Goal: Information Seeking & Learning: Learn about a topic

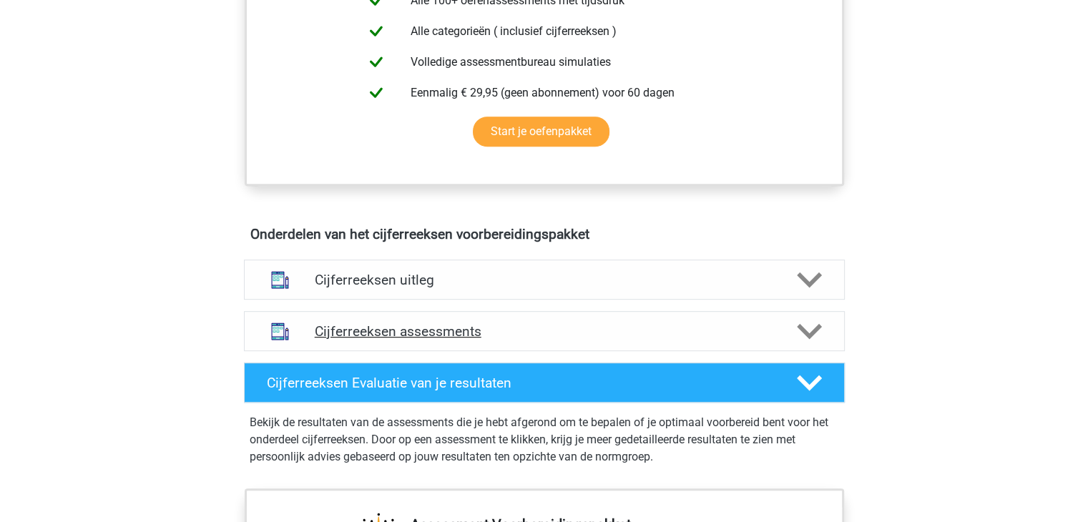
scroll to position [649, 0]
click at [797, 292] on icon at bounding box center [809, 279] width 25 height 25
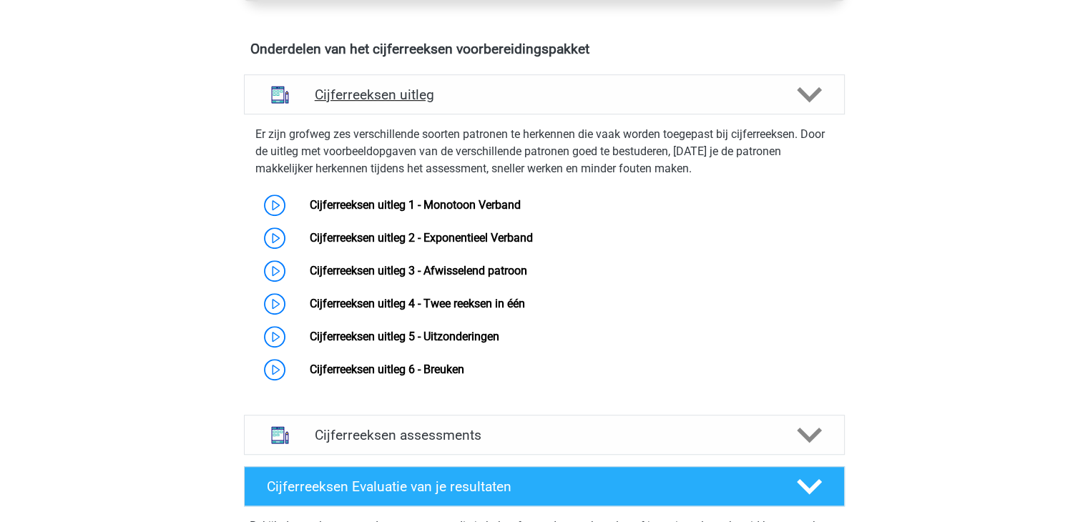
scroll to position [835, 0]
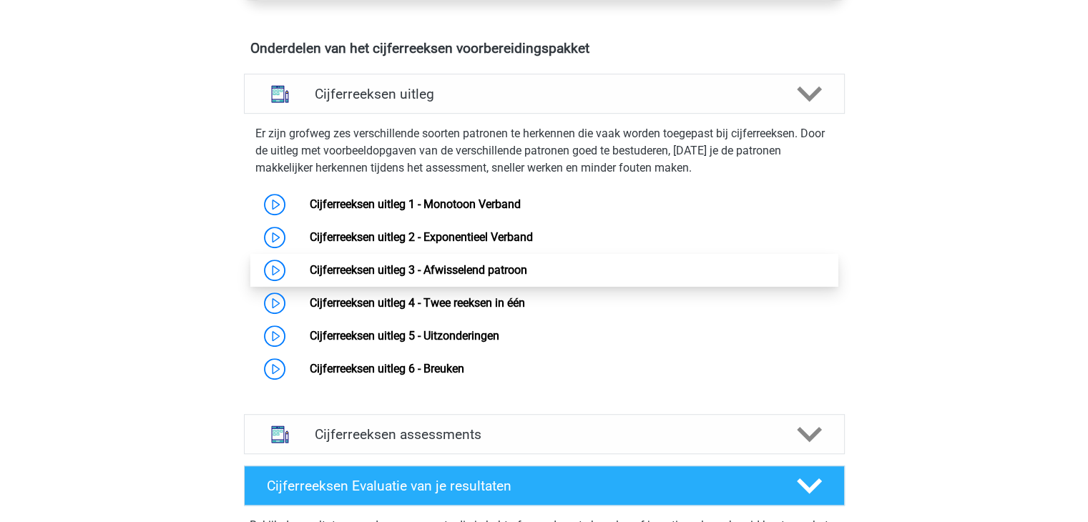
click at [315, 277] on link "Cijferreeksen uitleg 3 - Afwisselend patroon" at bounding box center [418, 270] width 217 height 14
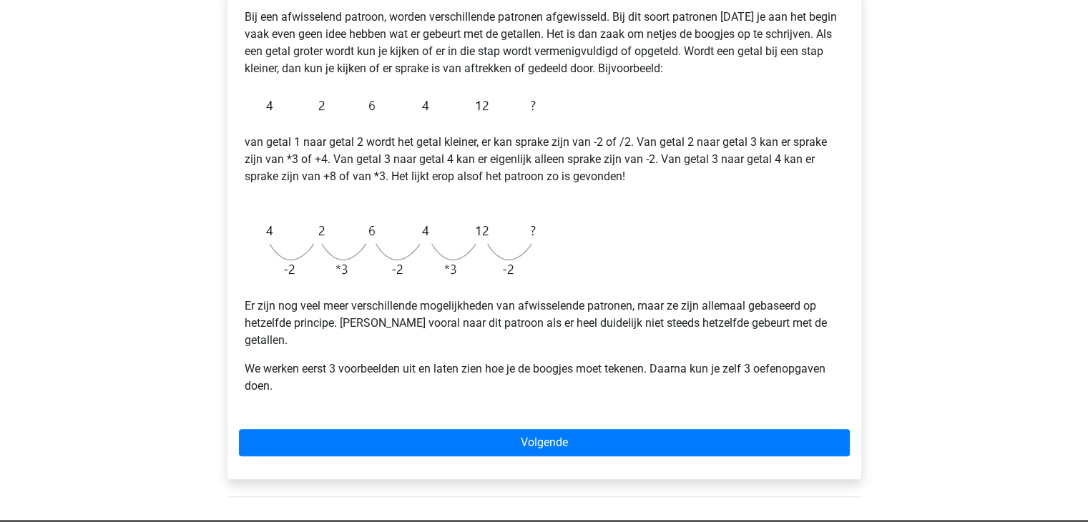
scroll to position [255, 0]
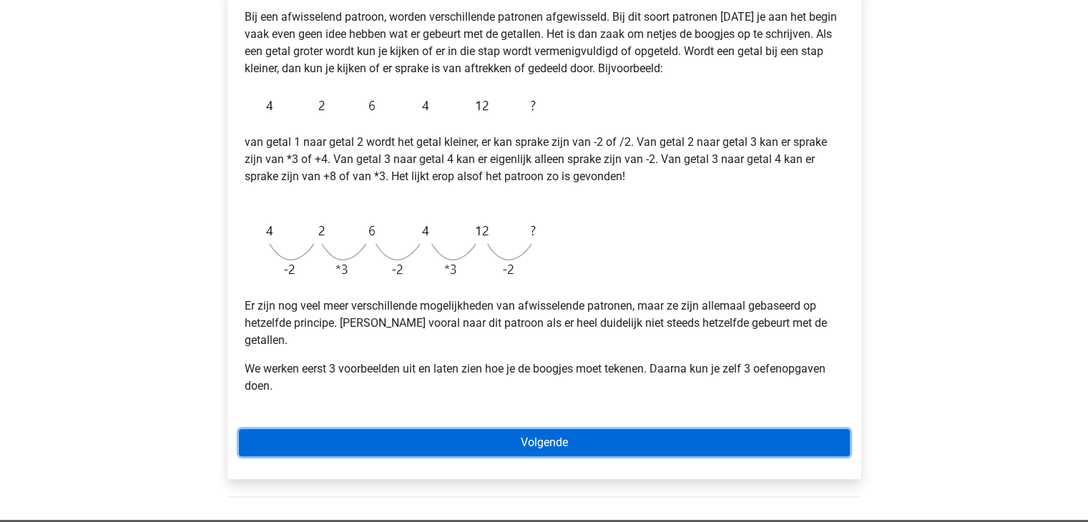
click at [441, 430] on link "Volgende" at bounding box center [544, 442] width 611 height 27
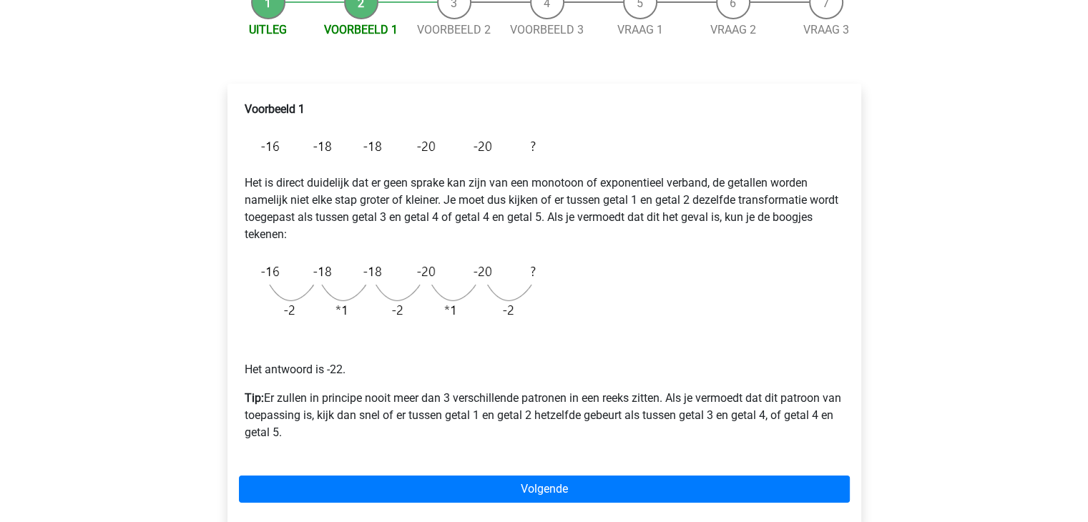
scroll to position [166, 0]
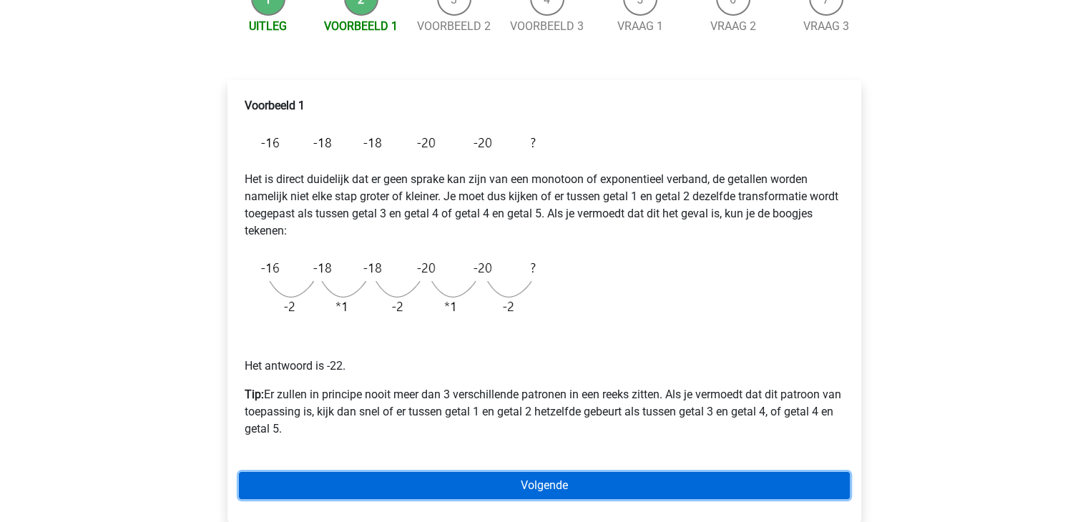
click at [501, 481] on link "Volgende" at bounding box center [544, 485] width 611 height 27
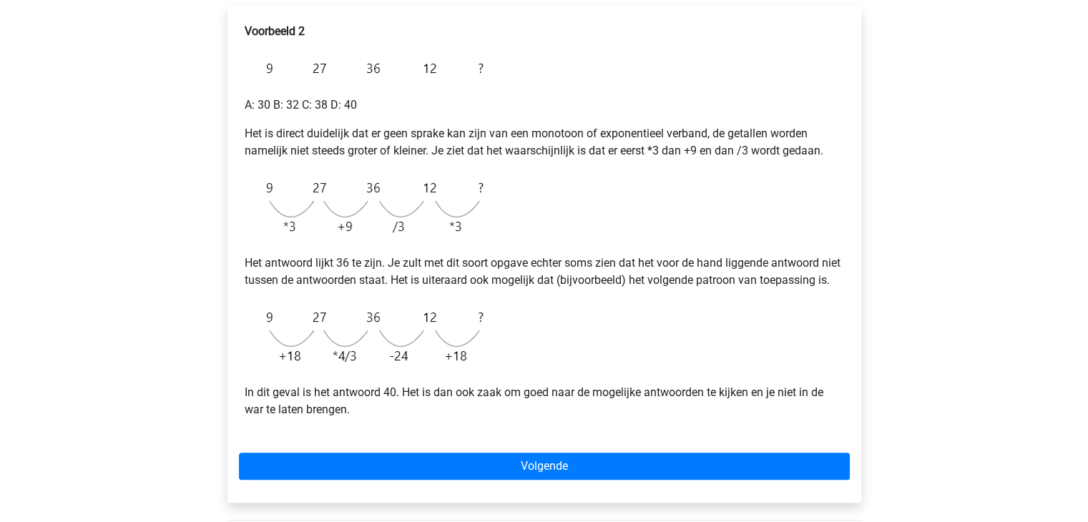
scroll to position [242, 0]
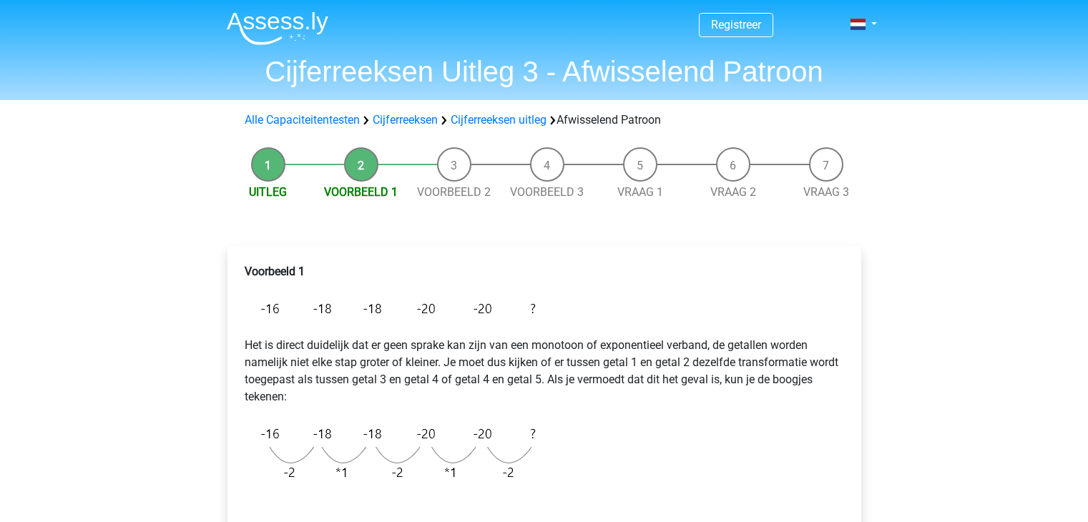
scroll to position [166, 0]
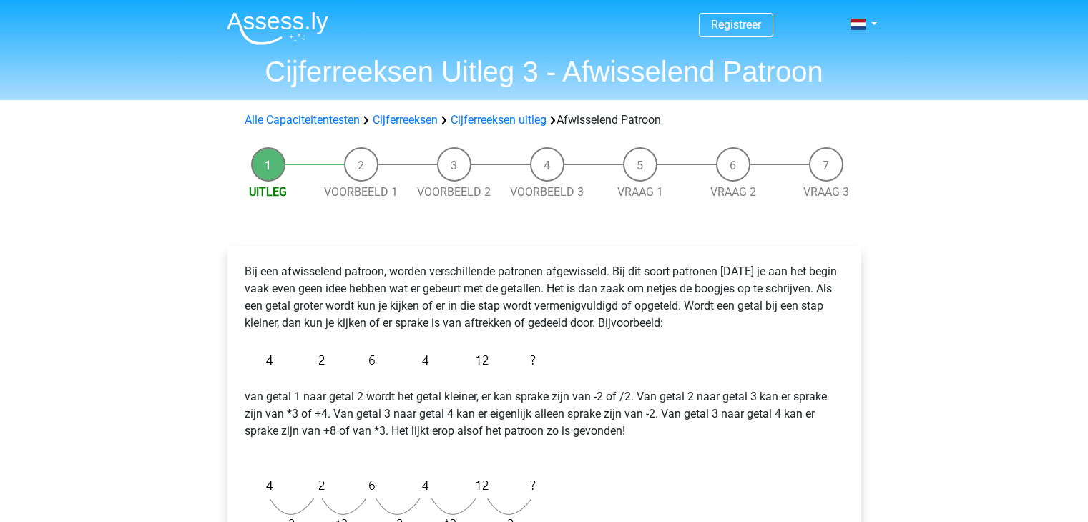
scroll to position [255, 0]
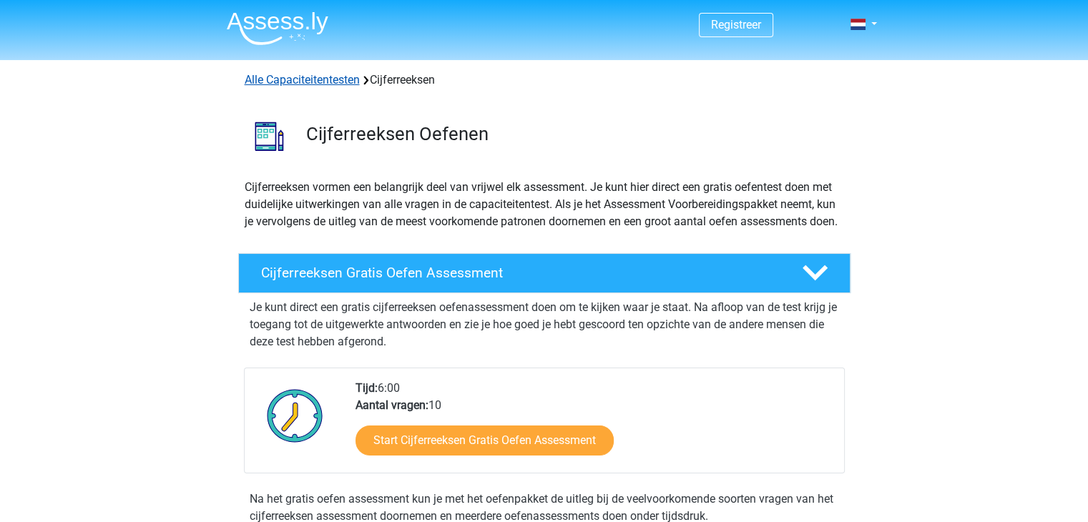
click at [321, 86] on link "Alle Capaciteitentesten" at bounding box center [302, 80] width 115 height 14
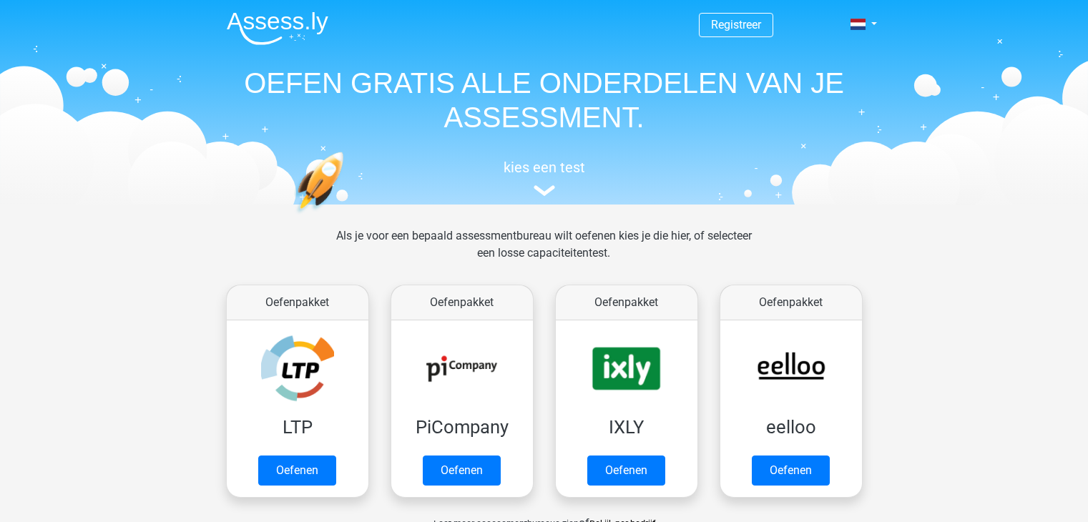
scroll to position [606, 0]
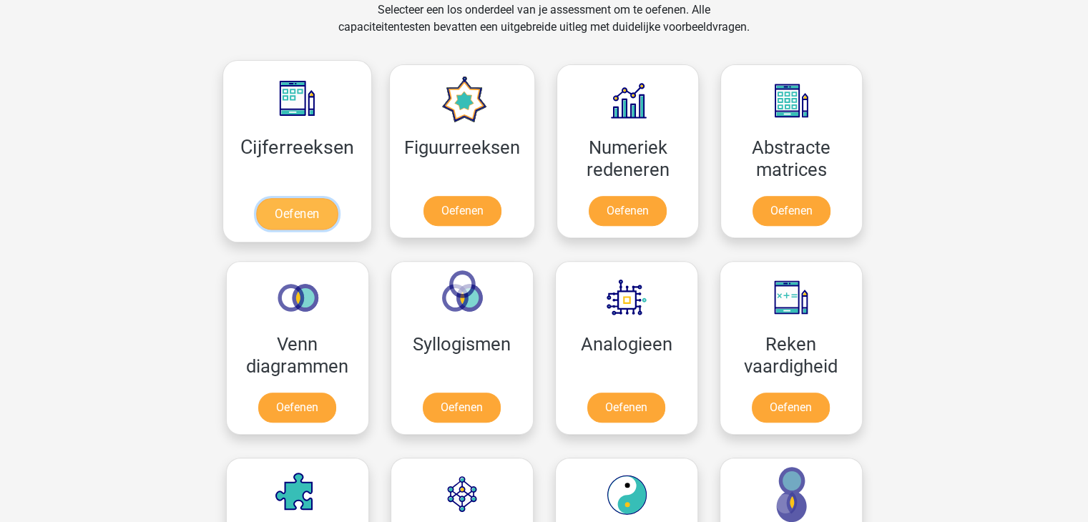
click at [317, 223] on link "Oefenen" at bounding box center [297, 213] width 82 height 31
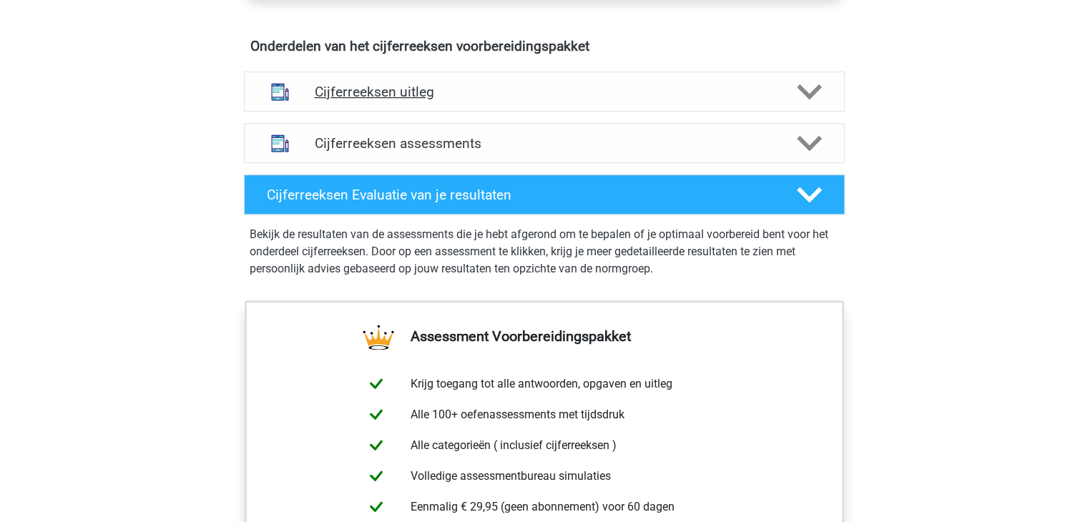
scroll to position [784, 0]
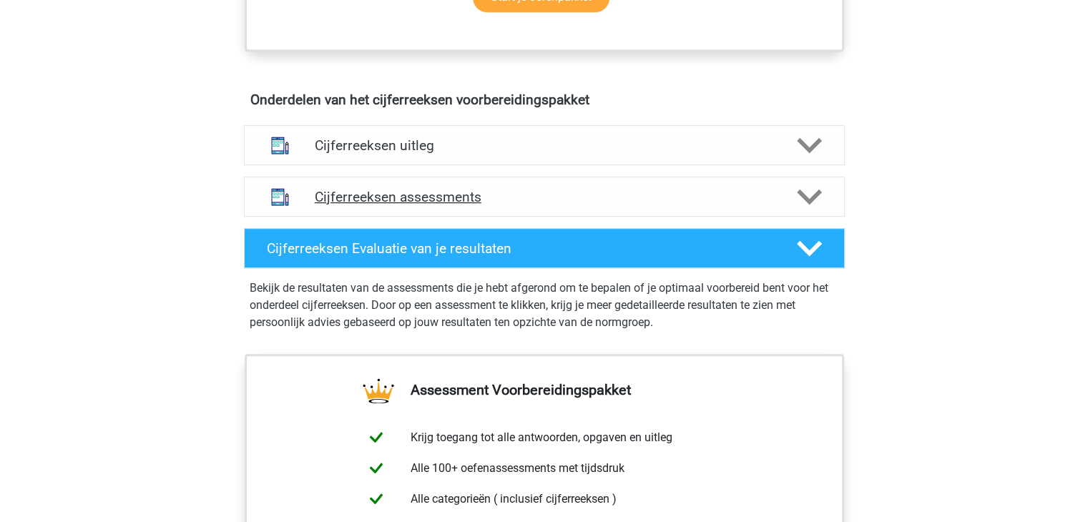
click at [601, 217] on div "Cijferreeksen assessments" at bounding box center [544, 197] width 601 height 40
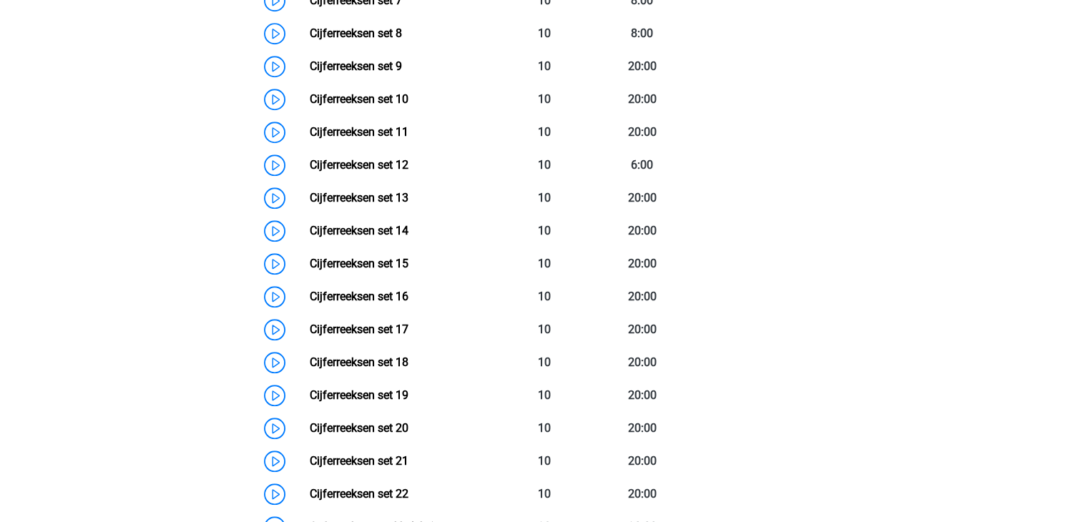
scroll to position [1307, 0]
click at [312, 204] on link "Cijferreeksen set 13" at bounding box center [359, 197] width 99 height 14
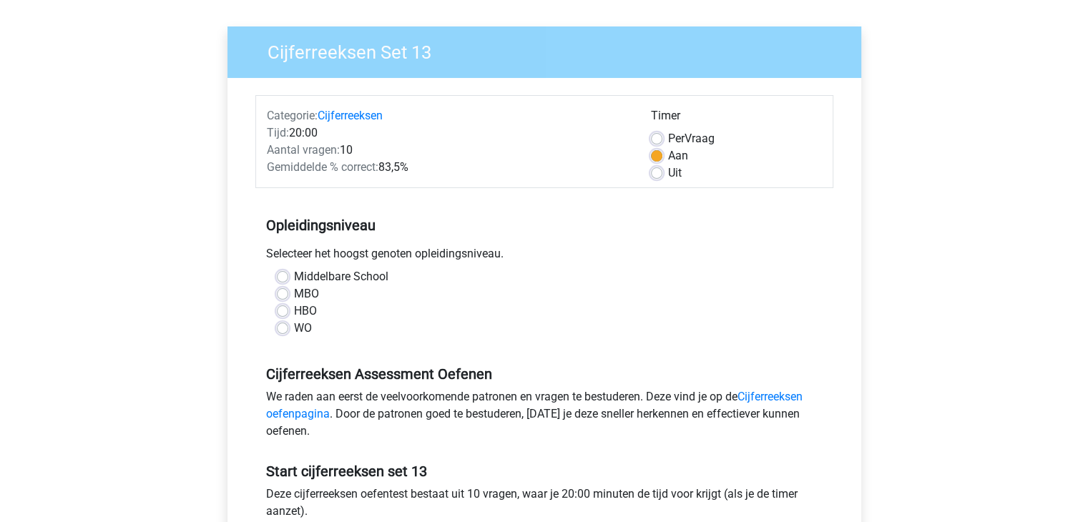
scroll to position [99, 0]
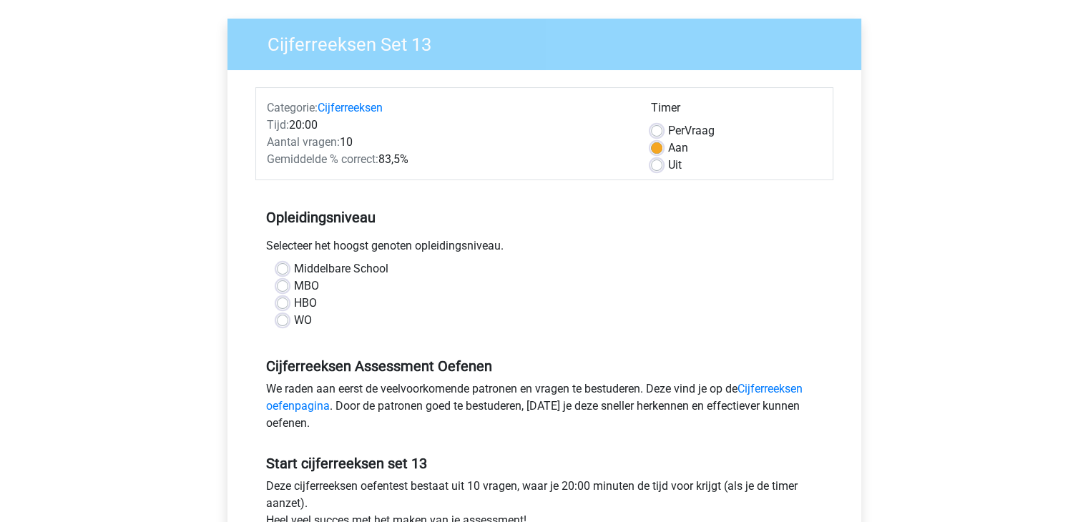
click at [294, 321] on label "WO" at bounding box center [303, 320] width 18 height 17
click at [284, 321] on input "WO" at bounding box center [282, 319] width 11 height 14
radio input "true"
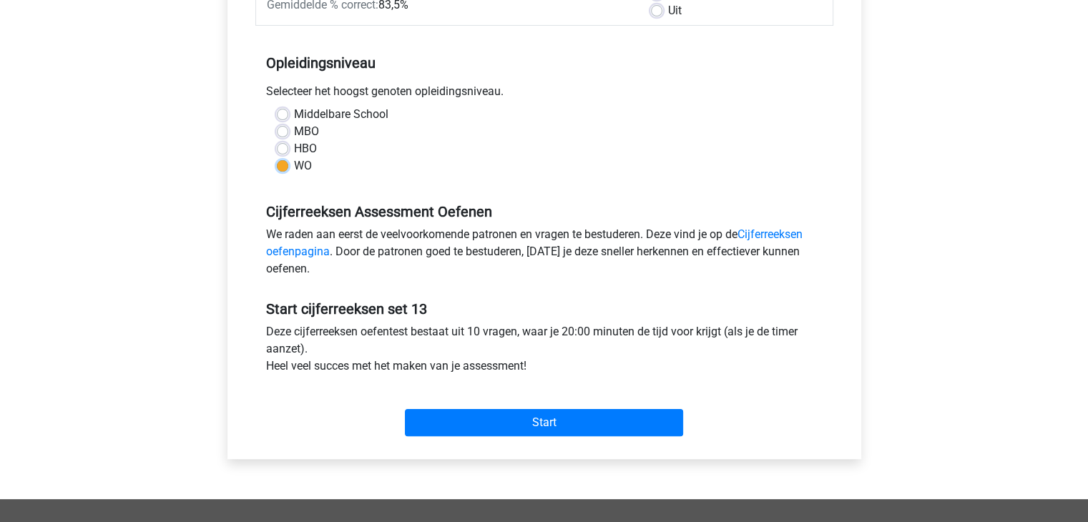
scroll to position [297, 0]
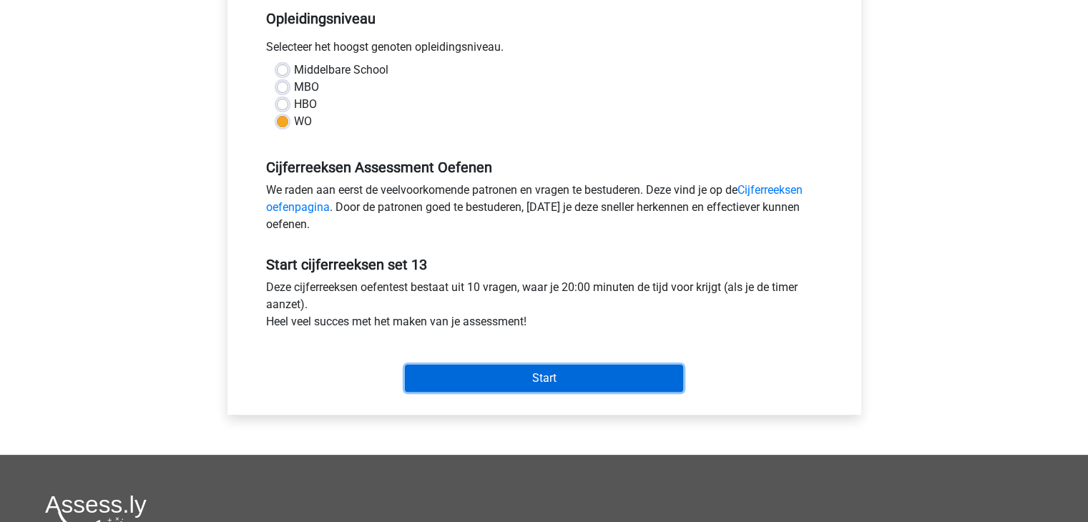
click at [575, 380] on input "Start" at bounding box center [544, 378] width 278 height 27
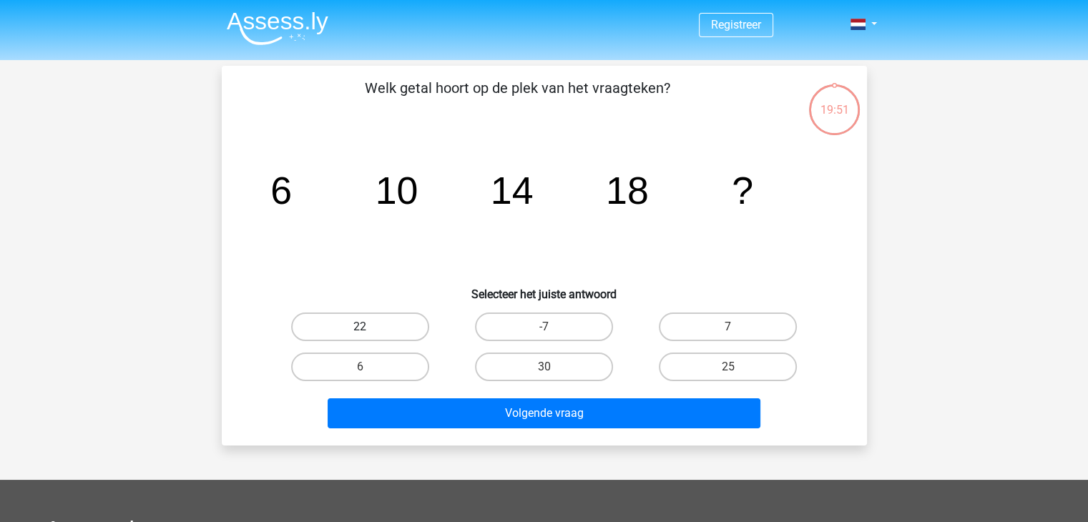
click at [340, 323] on label "22" at bounding box center [360, 327] width 138 height 29
click at [360, 327] on input "22" at bounding box center [364, 331] width 9 height 9
radio input "true"
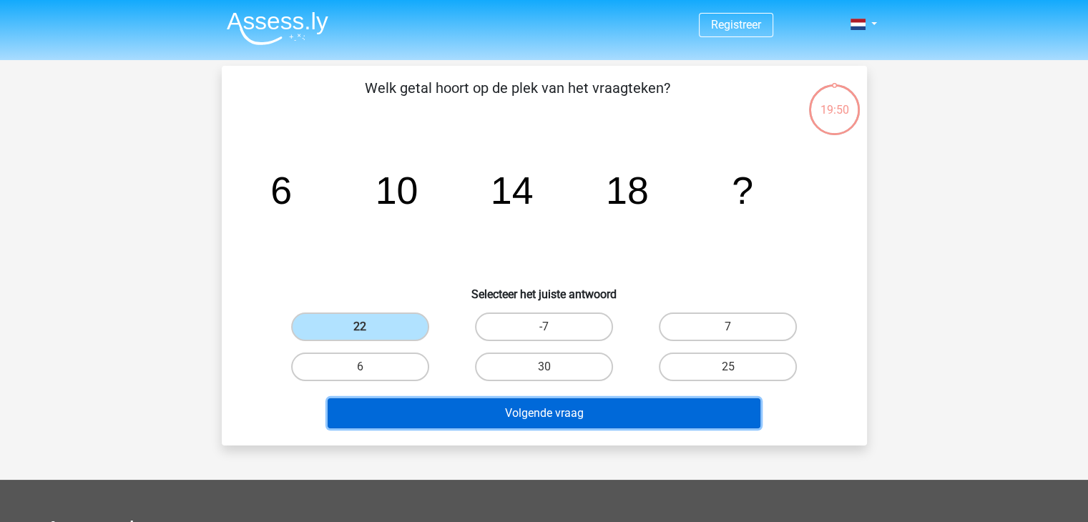
click at [450, 414] on button "Volgende vraag" at bounding box center [544, 413] width 433 height 30
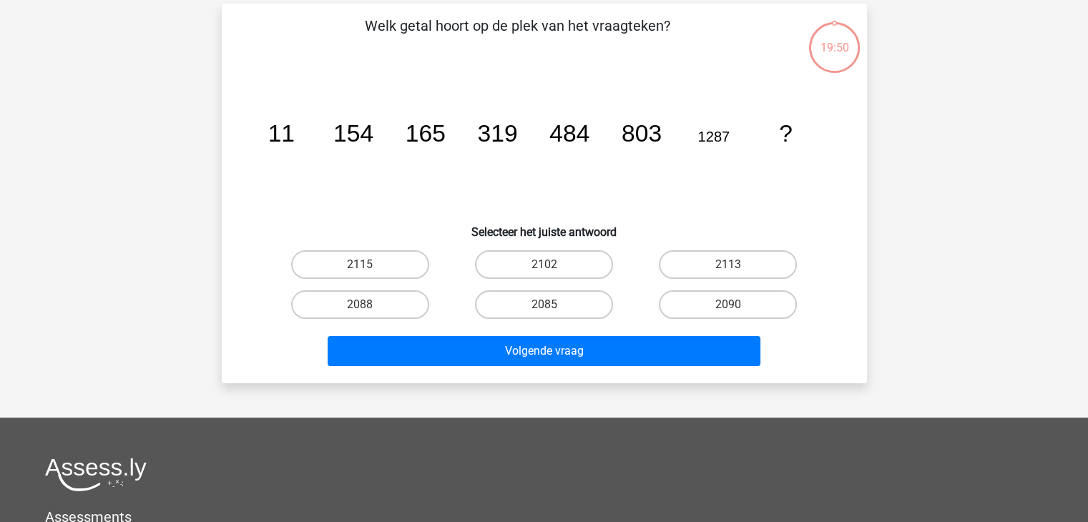
scroll to position [66, 0]
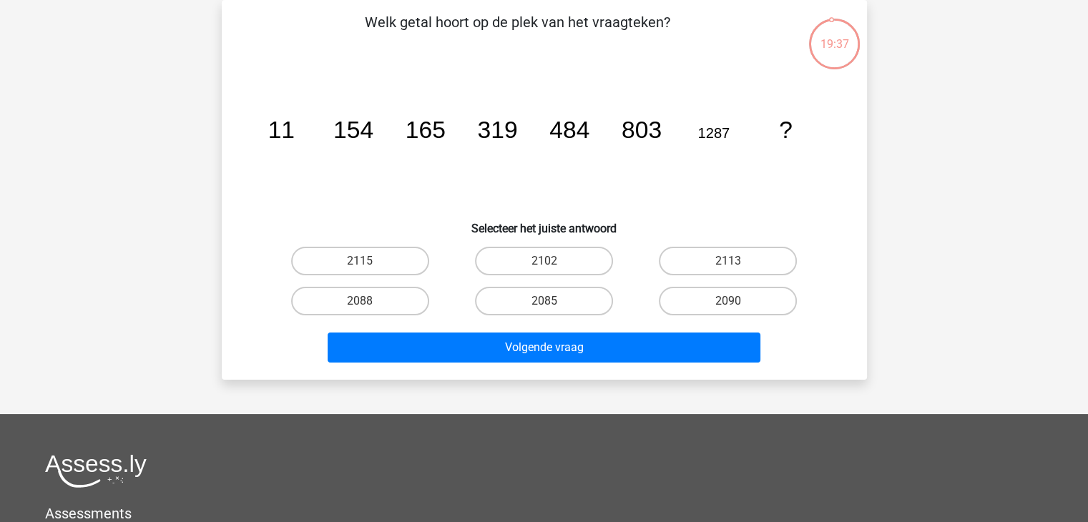
click at [733, 295] on label "2090" at bounding box center [728, 301] width 138 height 29
click at [733, 301] on input "2090" at bounding box center [732, 305] width 9 height 9
radio input "true"
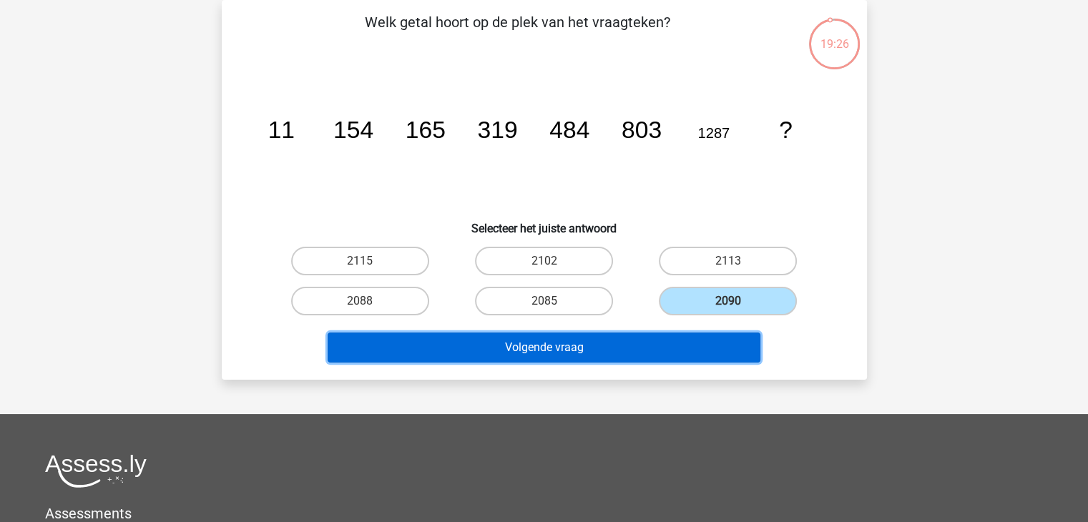
click at [658, 355] on button "Volgende vraag" at bounding box center [544, 348] width 433 height 30
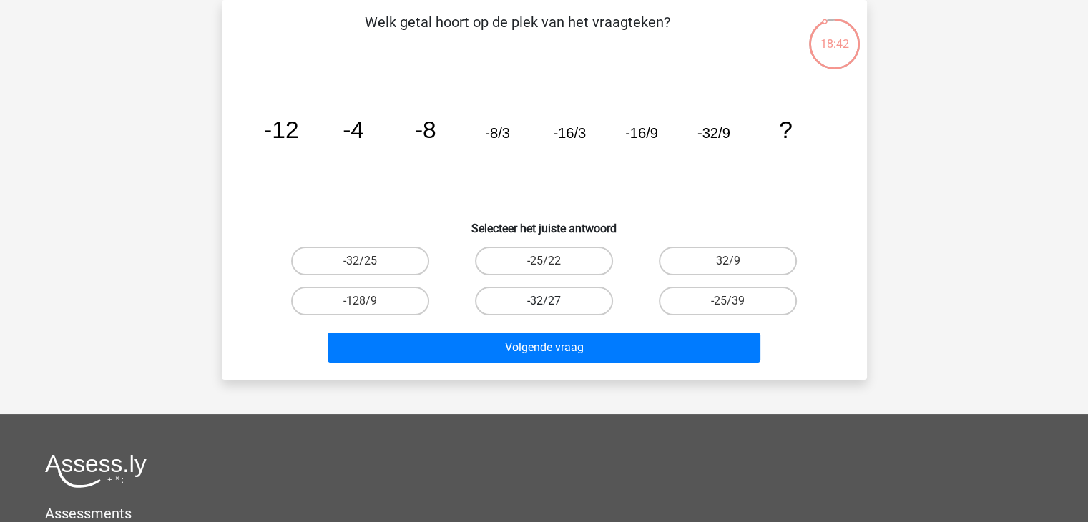
click at [529, 307] on label "-32/27" at bounding box center [544, 301] width 138 height 29
click at [543, 307] on input "-32/27" at bounding box center [547, 305] width 9 height 9
radio input "true"
click at [549, 309] on input "-32/27" at bounding box center [547, 305] width 9 height 9
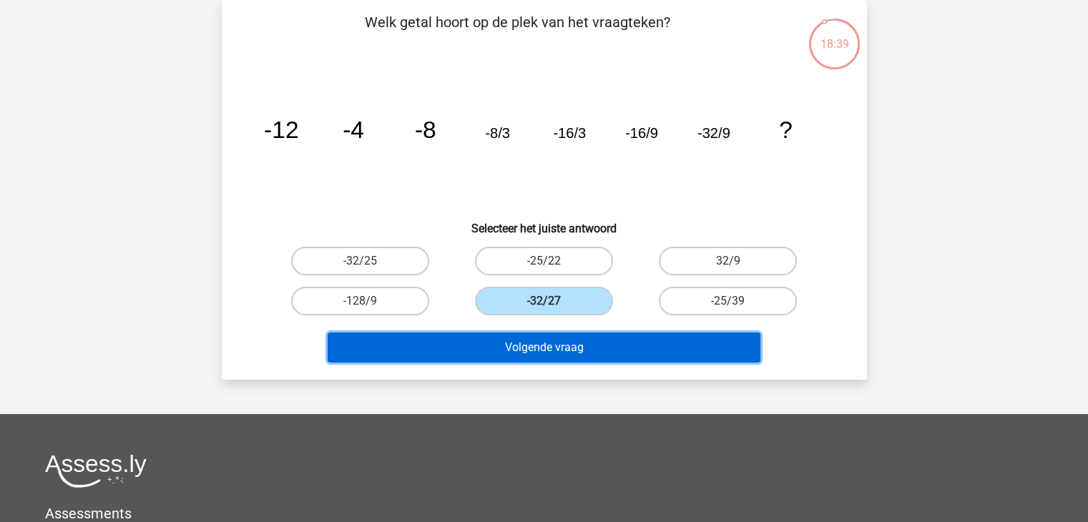
click at [541, 359] on button "Volgende vraag" at bounding box center [544, 348] width 433 height 30
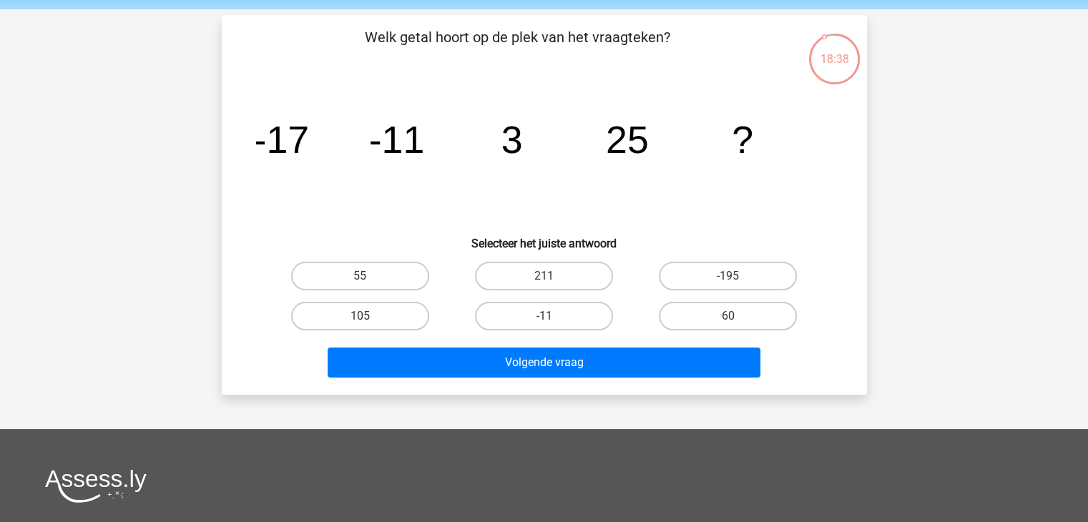
scroll to position [50, 0]
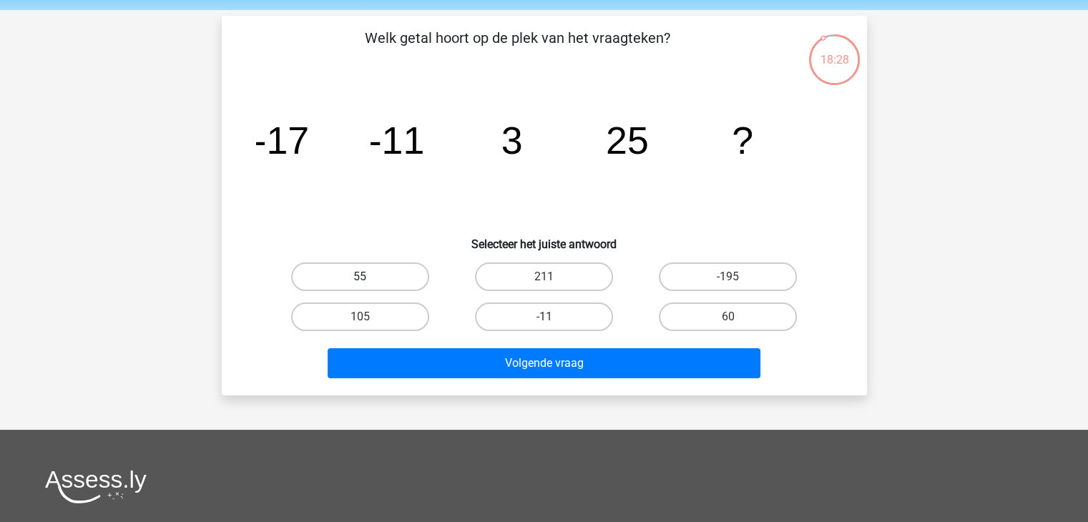
click at [358, 278] on label "55" at bounding box center [360, 276] width 138 height 29
click at [360, 278] on input "55" at bounding box center [364, 281] width 9 height 9
radio input "true"
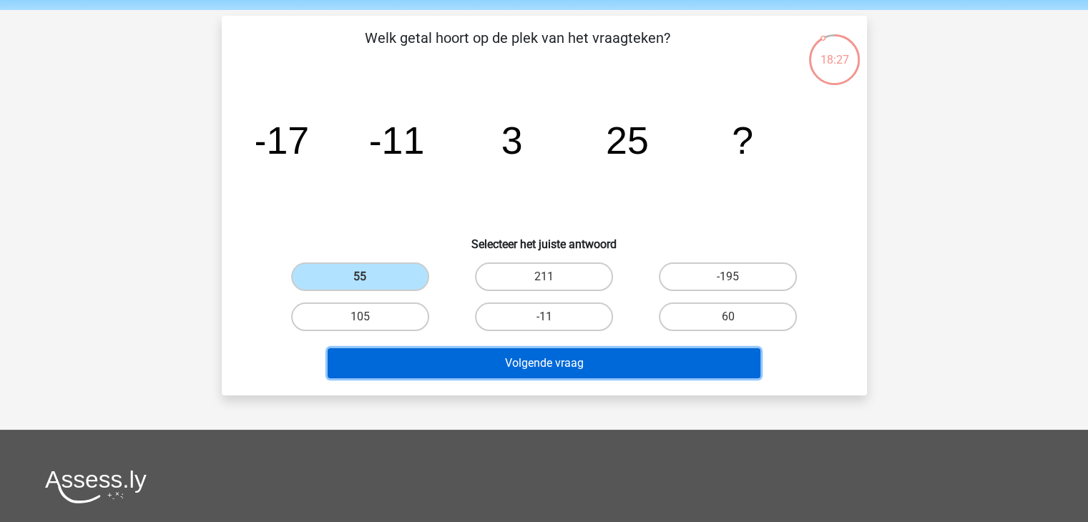
click at [456, 370] on button "Volgende vraag" at bounding box center [544, 363] width 433 height 30
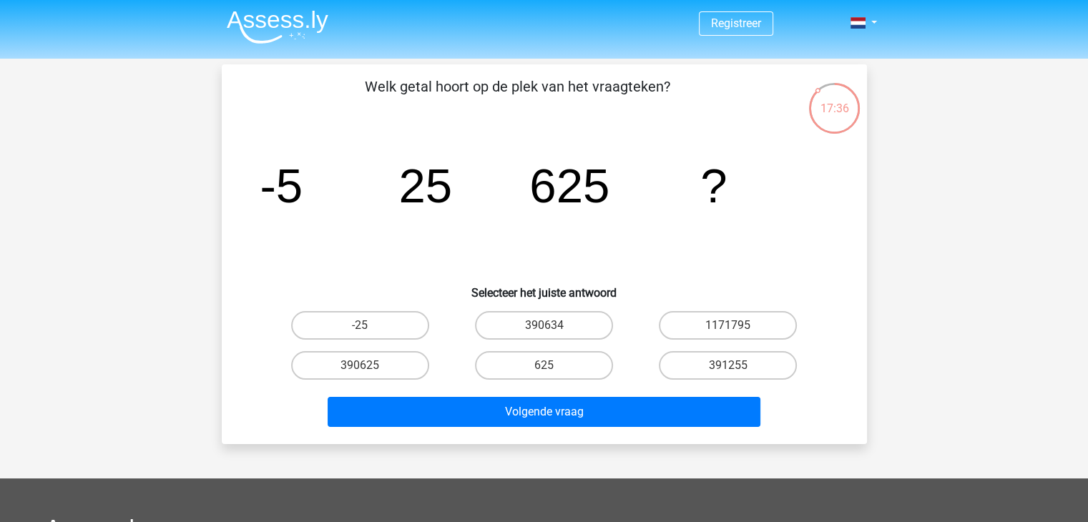
scroll to position [2, 0]
click at [318, 368] on label "390625" at bounding box center [360, 364] width 138 height 29
click at [360, 368] on input "390625" at bounding box center [364, 369] width 9 height 9
radio input "true"
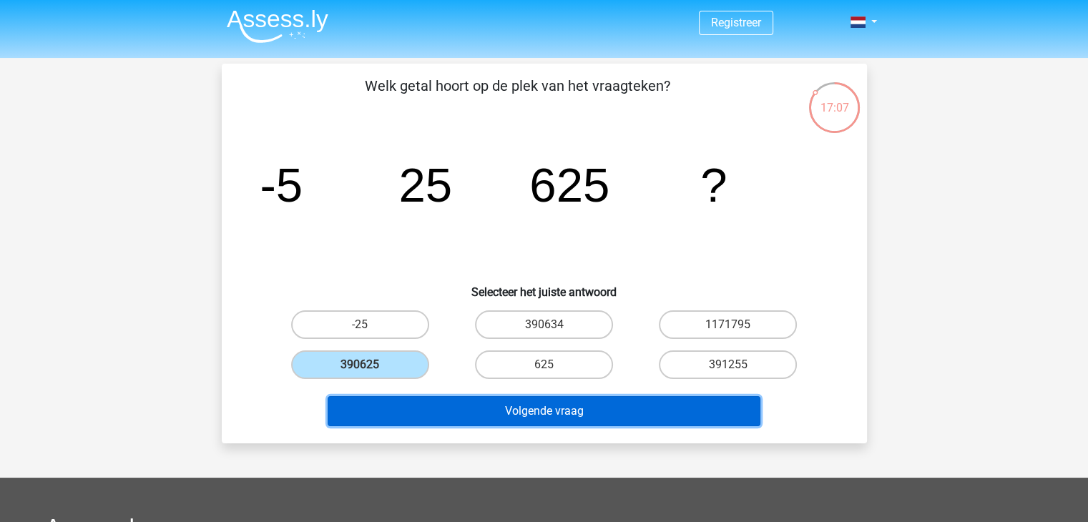
click at [453, 420] on button "Volgende vraag" at bounding box center [544, 411] width 433 height 30
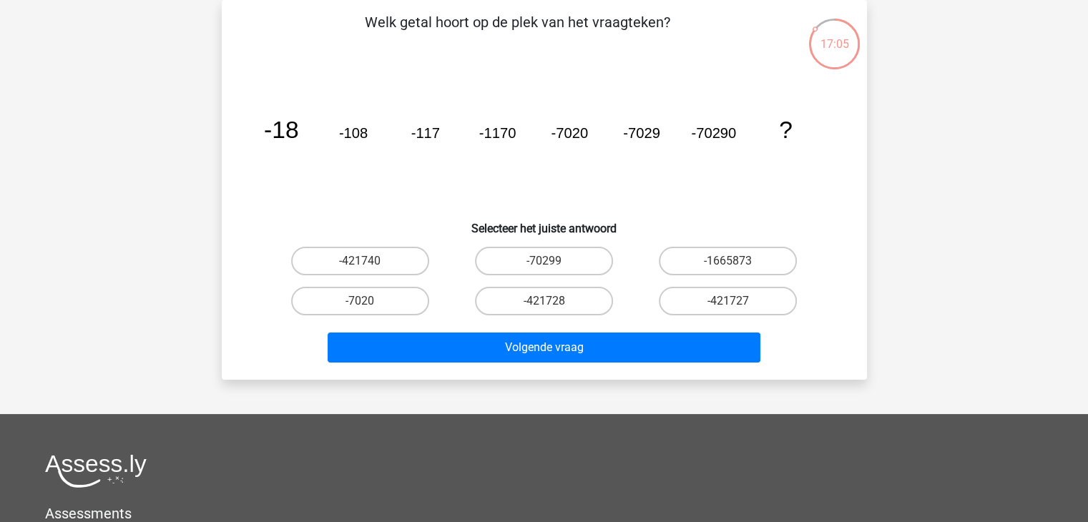
scroll to position [0, 0]
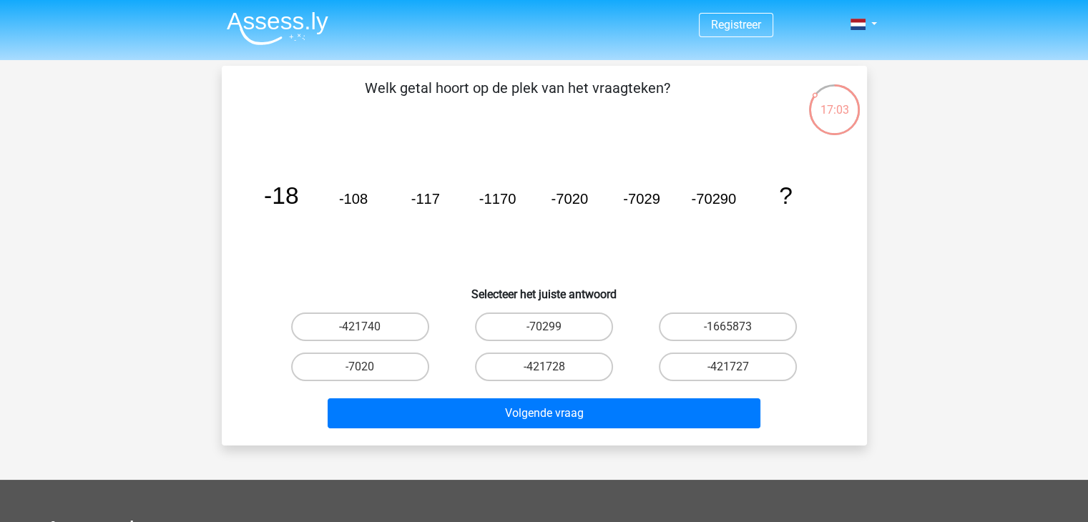
drag, startPoint x: 271, startPoint y: 252, endPoint x: 269, endPoint y: 261, distance: 8.8
click at [269, 261] on icon "image/svg+xml -18 -108 -117 -1170 -7020 -7029 -70290 ?" at bounding box center [544, 204] width 576 height 144
click at [295, 232] on icon "image/svg+xml -18 -108 -117 -1170 -7020 -7029 -70290 ?" at bounding box center [544, 204] width 576 height 144
click at [572, 333] on label "-70299" at bounding box center [544, 327] width 138 height 29
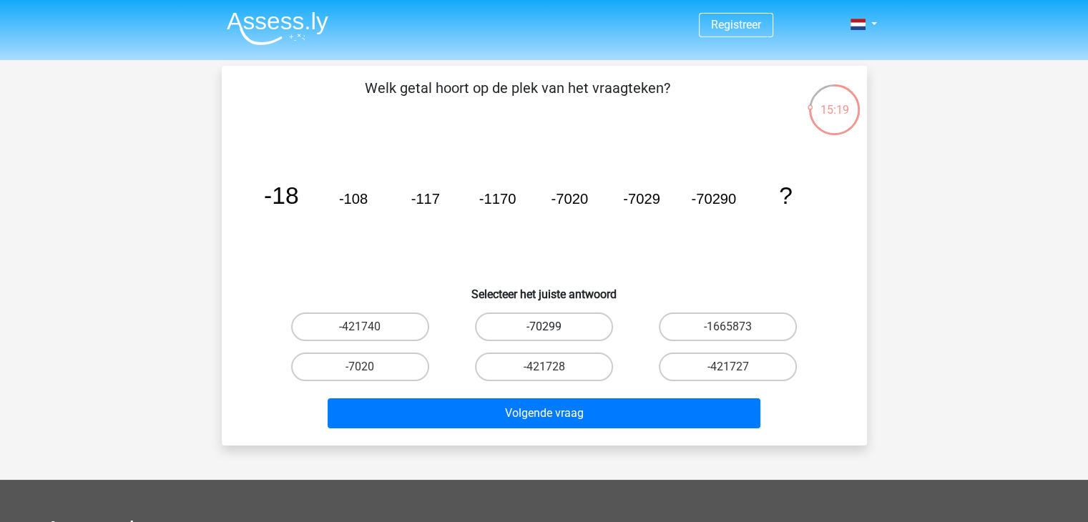
click at [553, 333] on input "-70299" at bounding box center [547, 331] width 9 height 9
radio input "true"
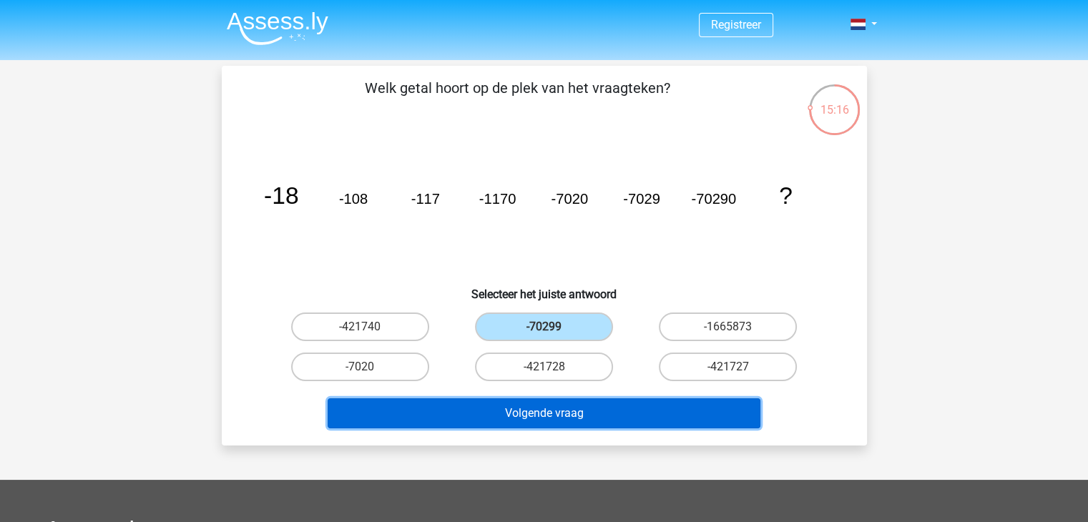
click at [579, 408] on button "Volgende vraag" at bounding box center [544, 413] width 433 height 30
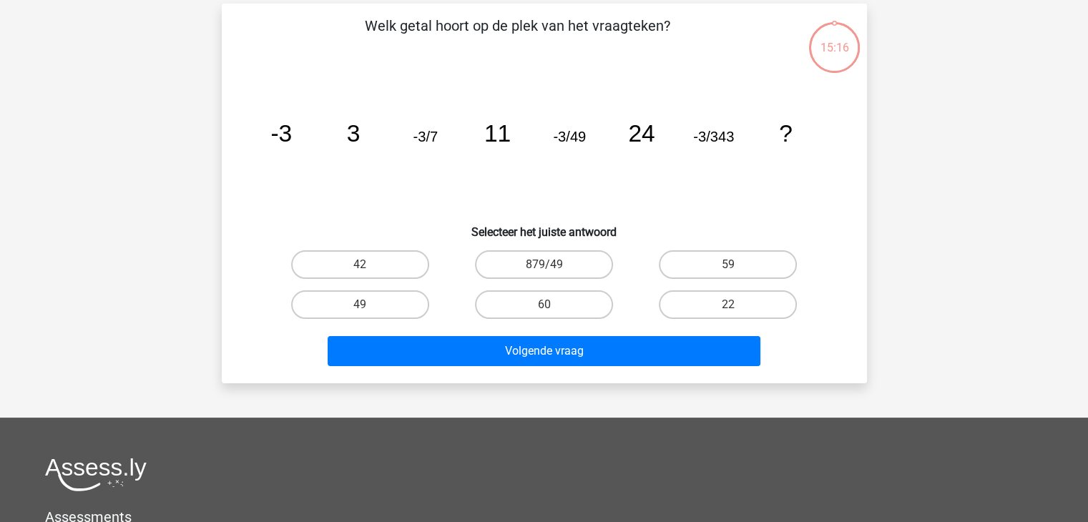
scroll to position [66, 0]
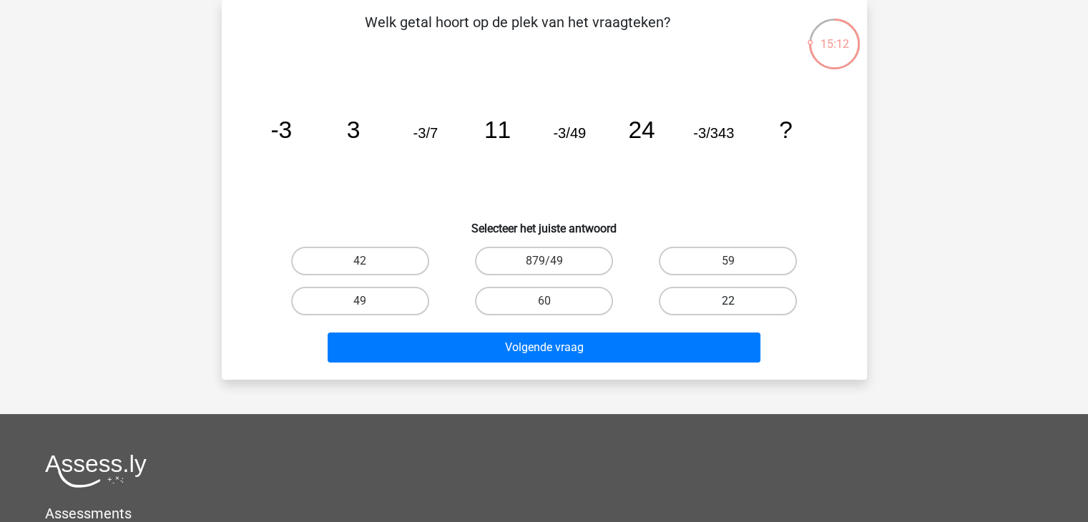
click at [738, 292] on label "22" at bounding box center [728, 301] width 138 height 29
click at [737, 301] on input "22" at bounding box center [732, 305] width 9 height 9
radio input "true"
click at [406, 250] on label "42" at bounding box center [360, 261] width 138 height 29
click at [369, 261] on input "42" at bounding box center [364, 265] width 9 height 9
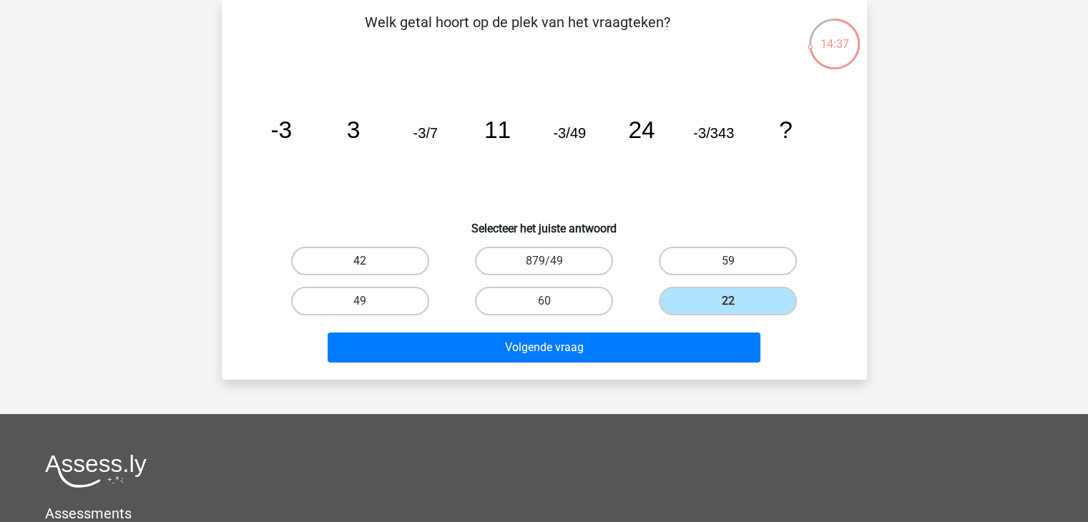
radio input "true"
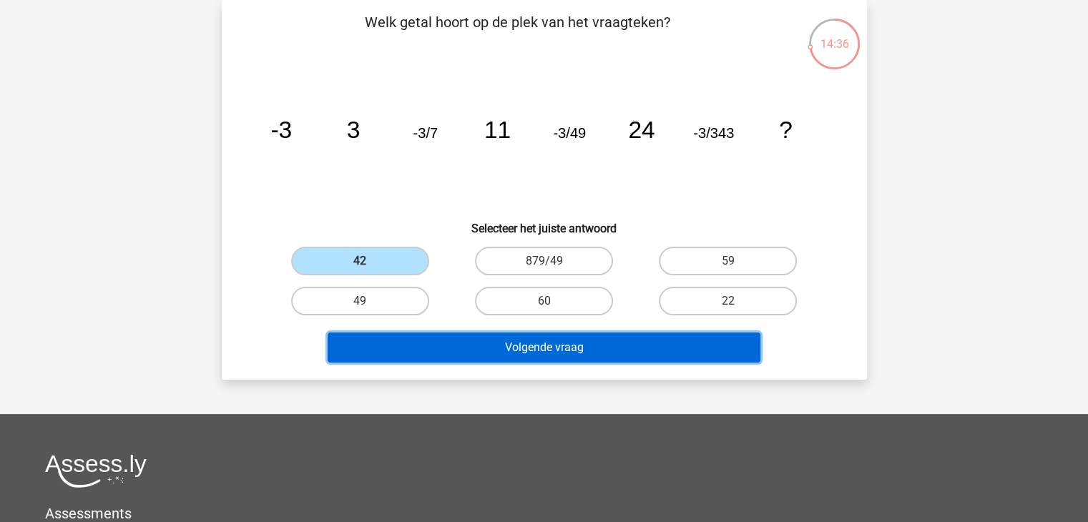
click at [456, 348] on button "Volgende vraag" at bounding box center [544, 348] width 433 height 30
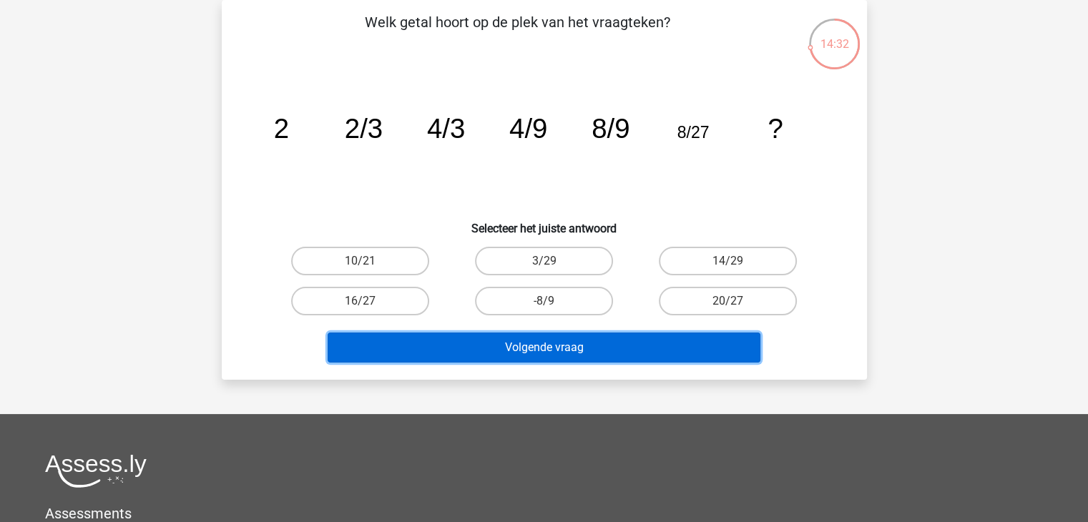
click at [456, 348] on button "Volgende vraag" at bounding box center [544, 348] width 433 height 30
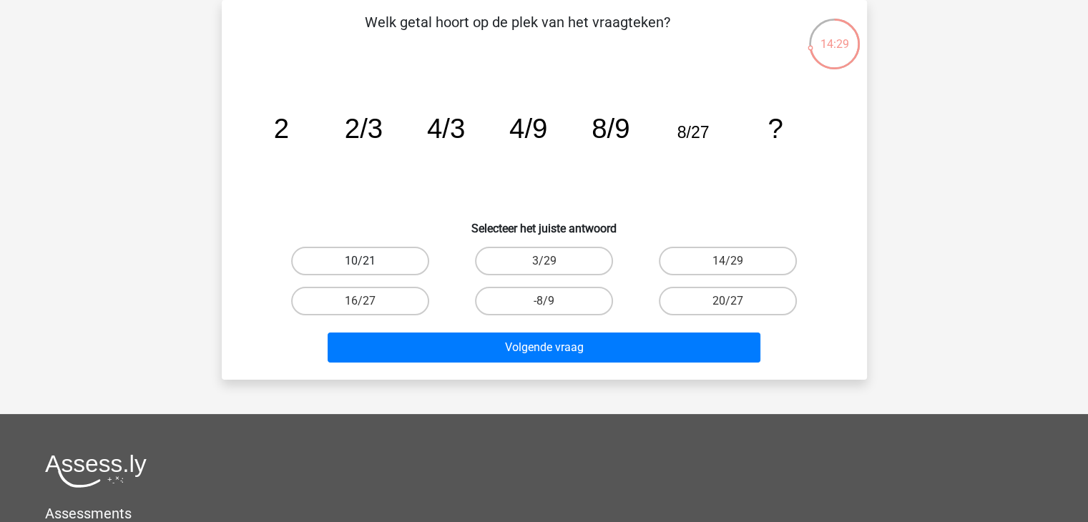
click at [391, 260] on label "10/21" at bounding box center [360, 261] width 138 height 29
click at [369, 261] on input "10/21" at bounding box center [364, 265] width 9 height 9
radio input "true"
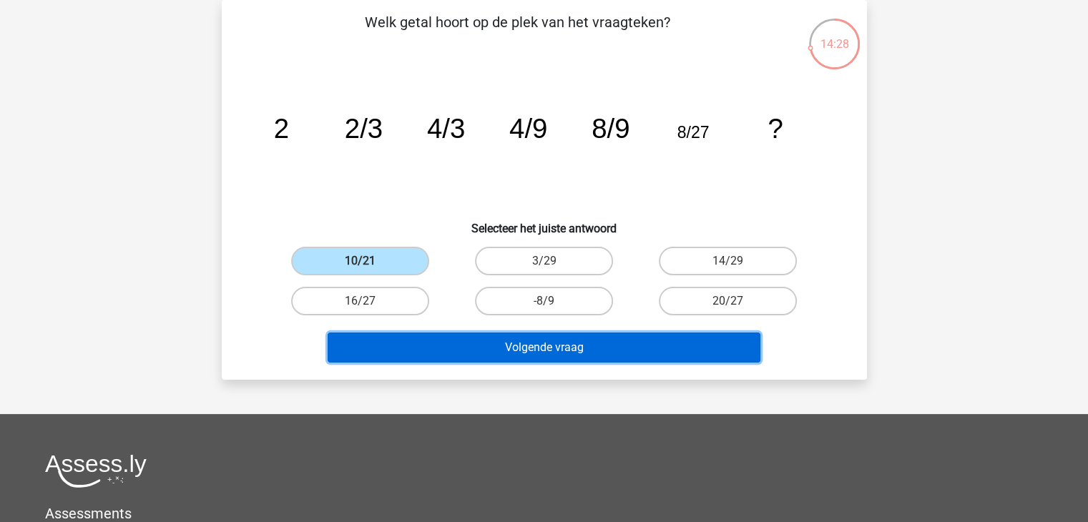
click at [468, 351] on button "Volgende vraag" at bounding box center [544, 348] width 433 height 30
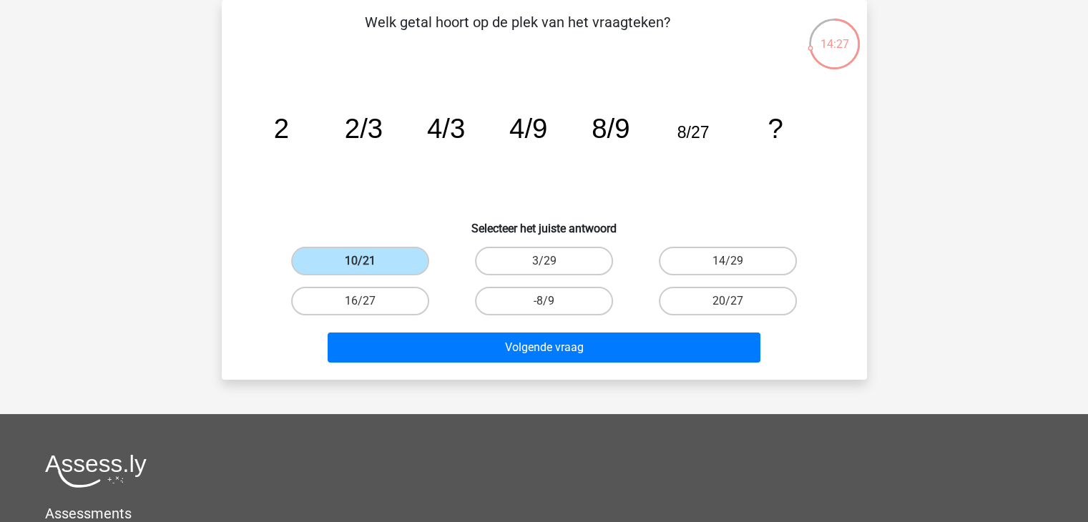
click at [366, 262] on input "10/21" at bounding box center [364, 265] width 9 height 9
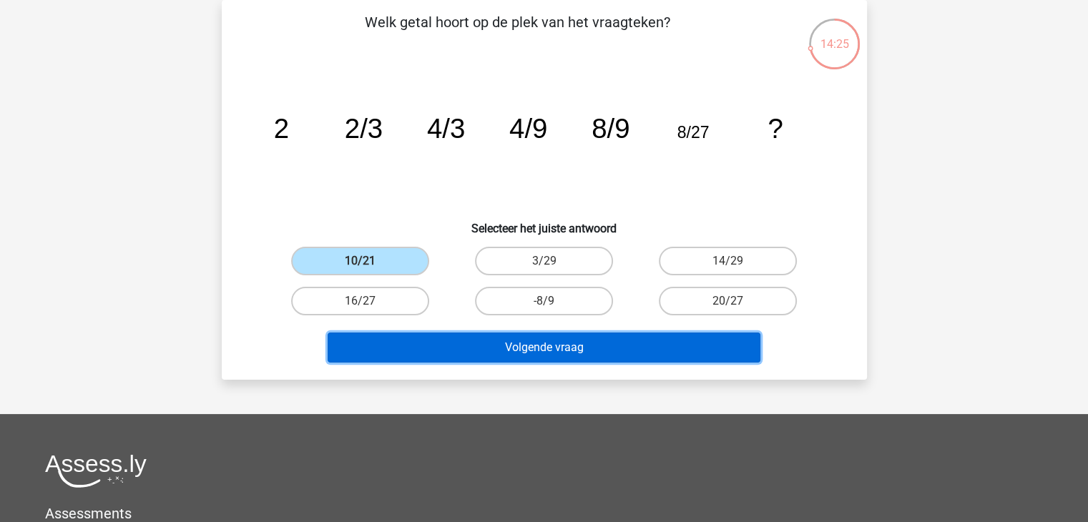
click at [490, 356] on button "Volgende vraag" at bounding box center [544, 348] width 433 height 30
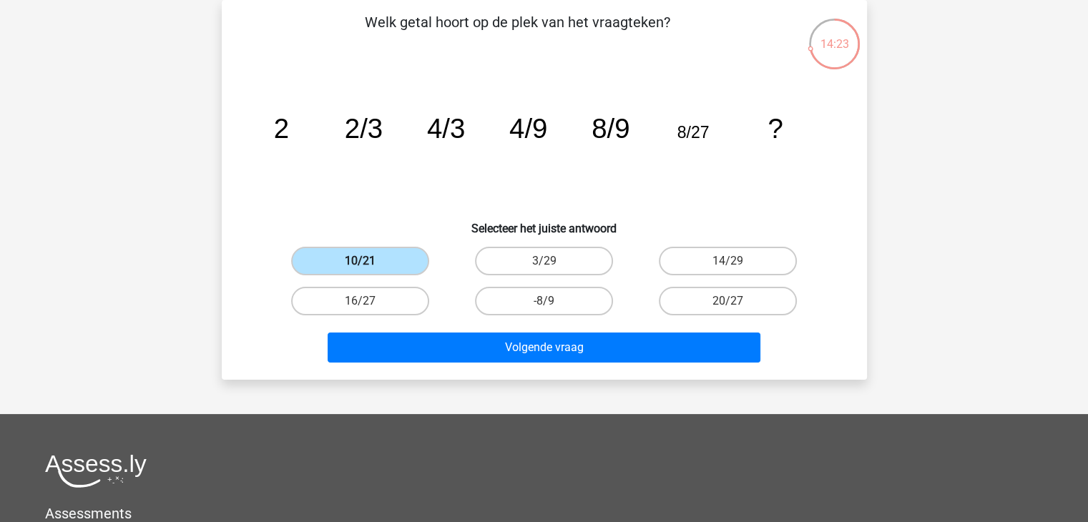
click at [334, 271] on label "10/21" at bounding box center [360, 261] width 138 height 29
click at [360, 270] on input "10/21" at bounding box center [364, 265] width 9 height 9
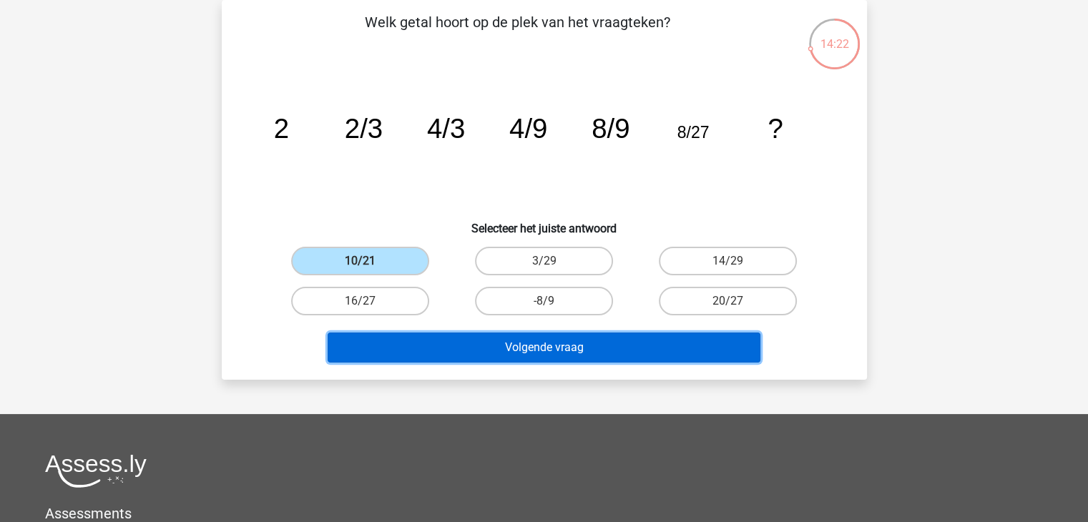
click at [473, 358] on button "Volgende vraag" at bounding box center [544, 348] width 433 height 30
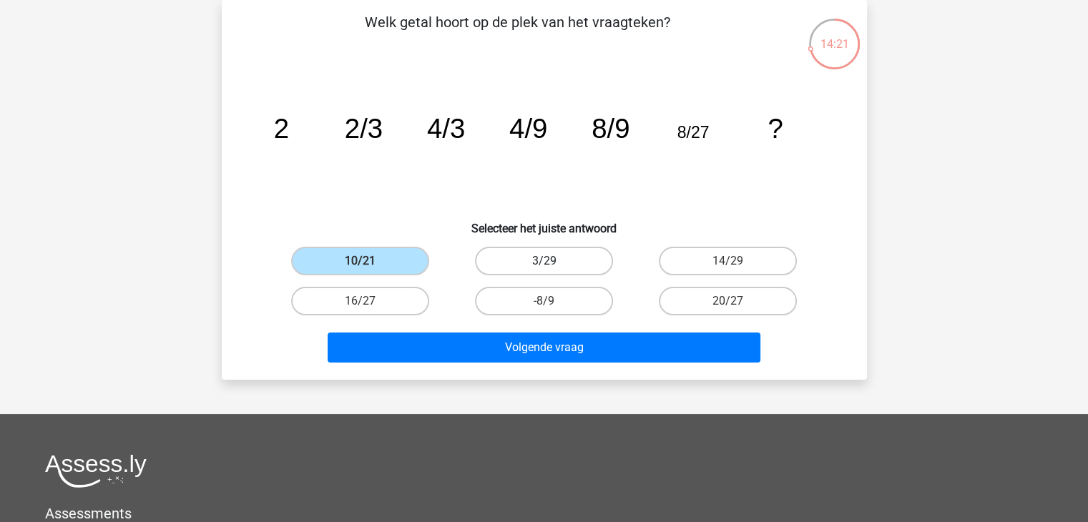
click at [508, 255] on label "3/29" at bounding box center [544, 261] width 138 height 29
click at [543, 261] on input "3/29" at bounding box center [547, 265] width 9 height 9
radio input "true"
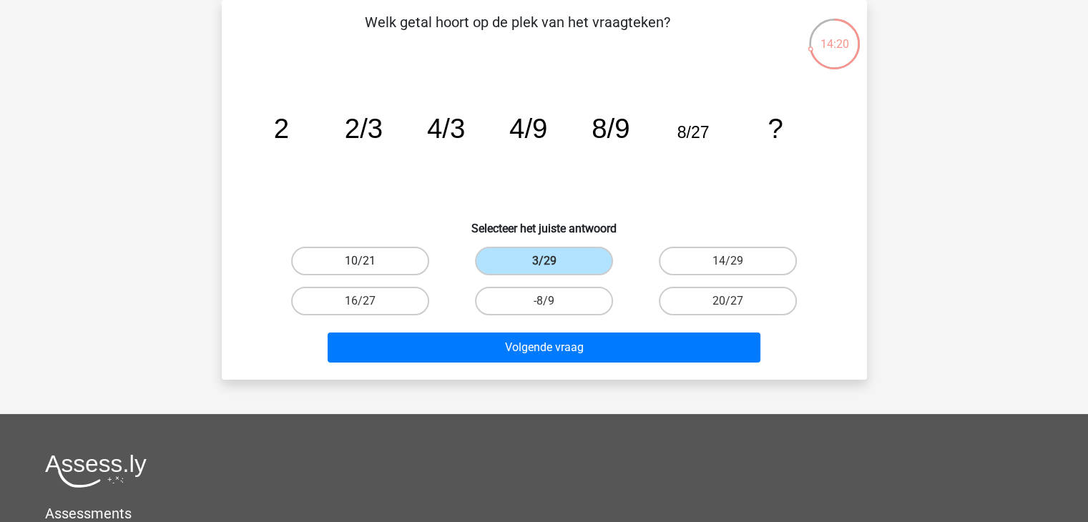
click at [378, 259] on label "10/21" at bounding box center [360, 261] width 138 height 29
click at [369, 261] on input "10/21" at bounding box center [364, 265] width 9 height 9
radio input "true"
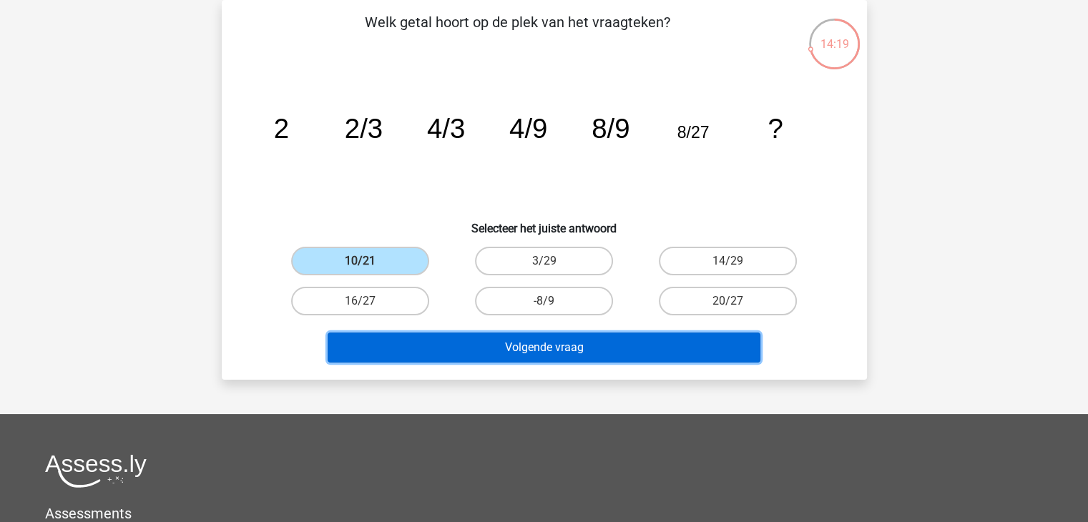
click at [444, 344] on button "Volgende vraag" at bounding box center [544, 348] width 433 height 30
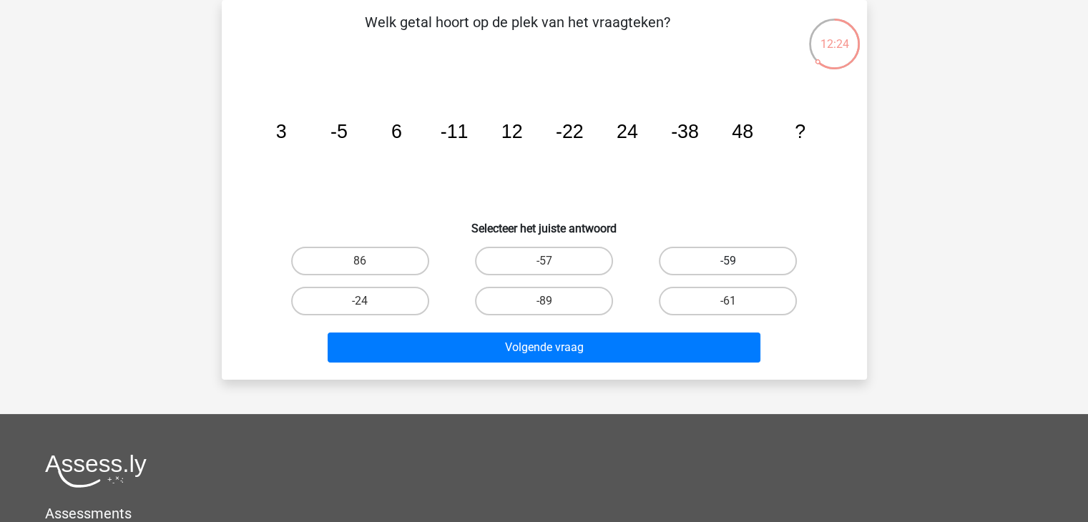
click at [715, 247] on label "-59" at bounding box center [728, 261] width 138 height 29
click at [728, 261] on input "-59" at bounding box center [732, 265] width 9 height 9
radio input "true"
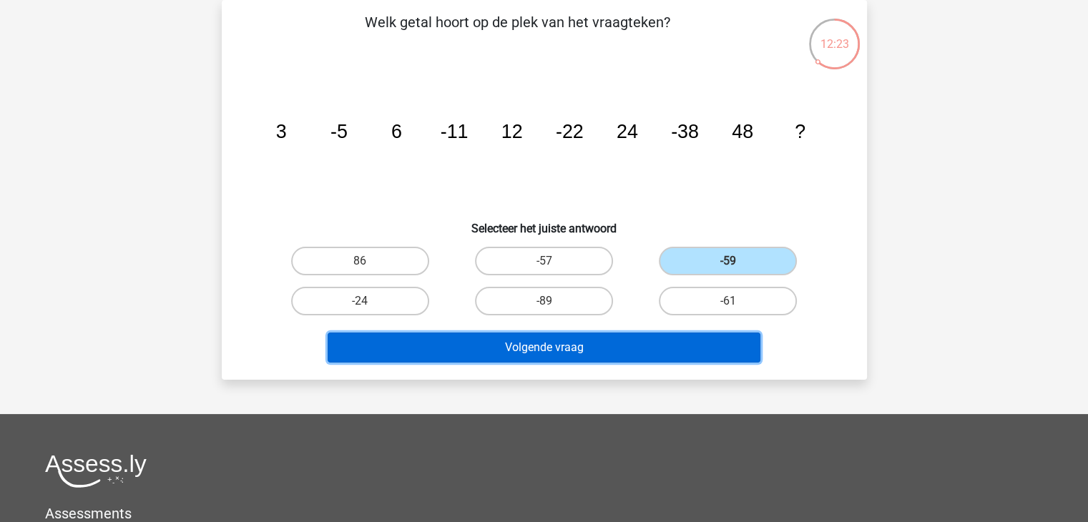
click at [605, 353] on button "Volgende vraag" at bounding box center [544, 348] width 433 height 30
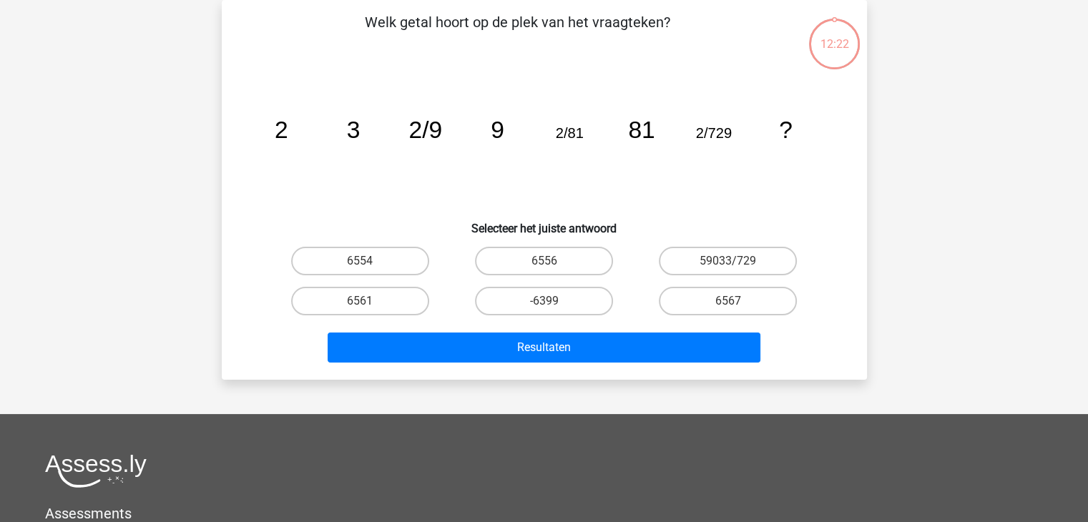
scroll to position [0, 0]
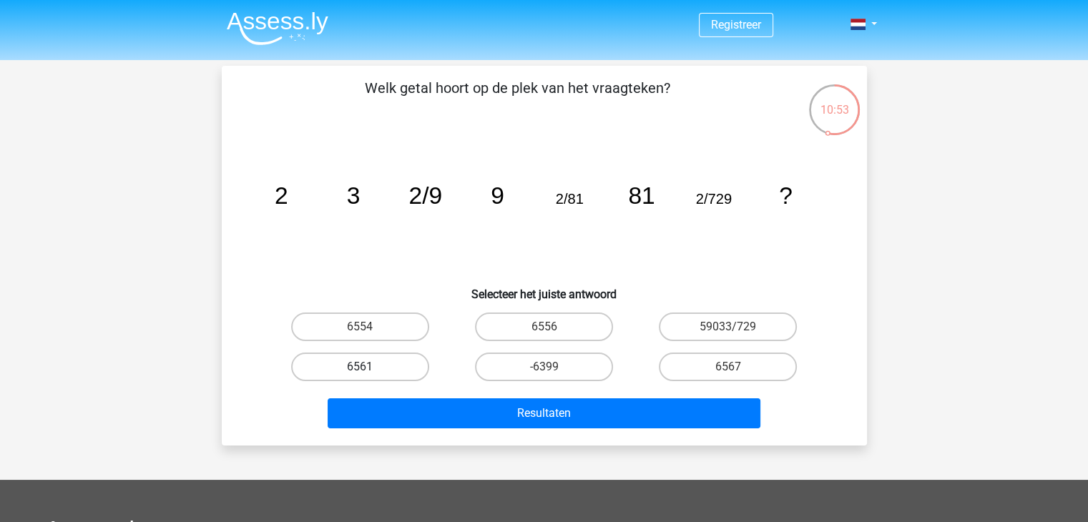
click at [372, 365] on label "6561" at bounding box center [360, 367] width 138 height 29
click at [369, 367] on input "6561" at bounding box center [364, 371] width 9 height 9
radio input "true"
click at [455, 431] on div "Resultaten" at bounding box center [544, 416] width 552 height 36
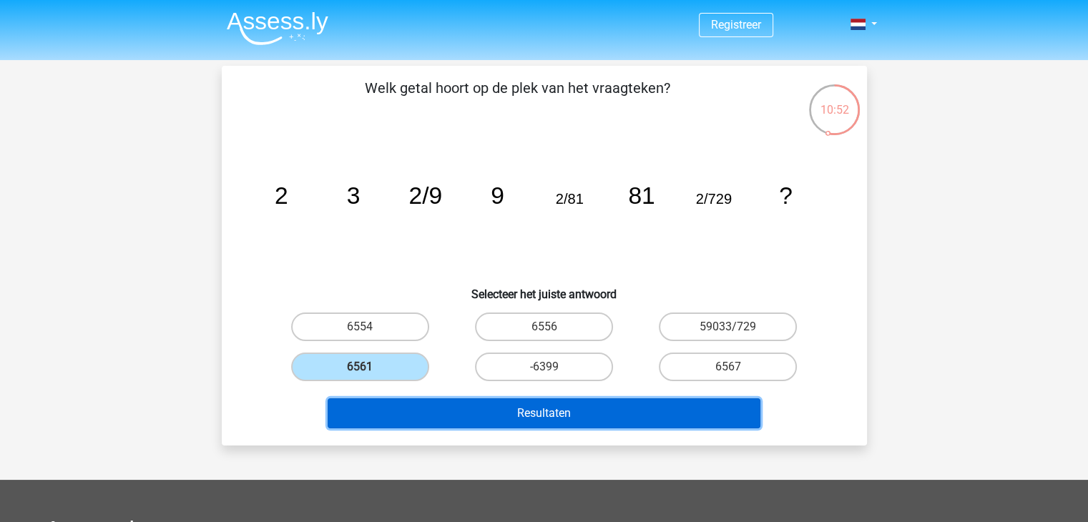
click at [487, 415] on button "Resultaten" at bounding box center [544, 413] width 433 height 30
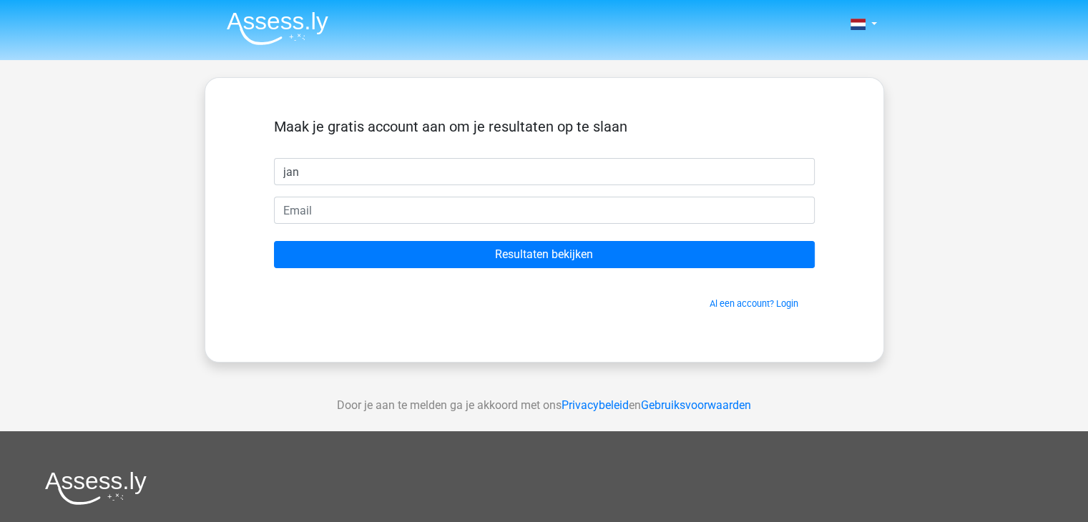
type input "jan"
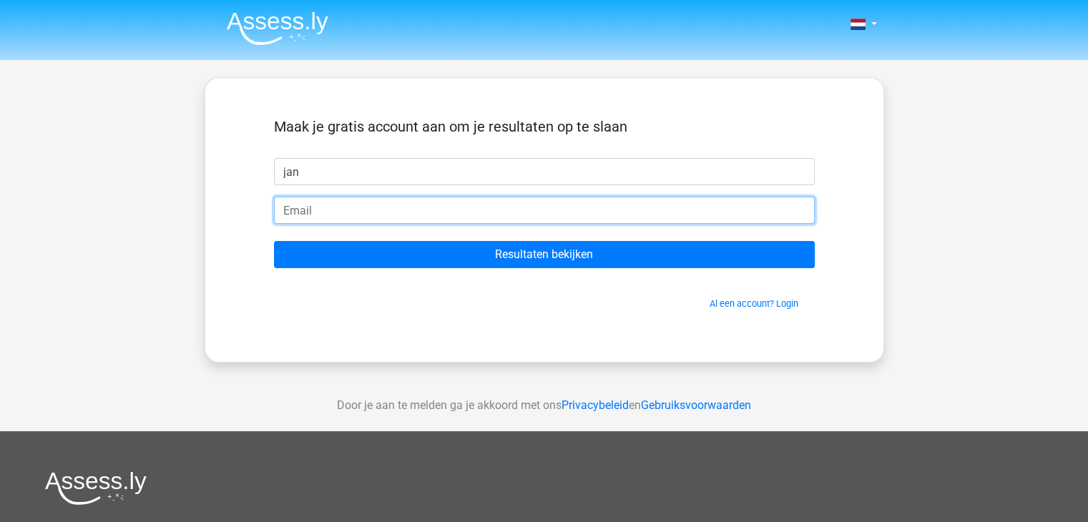
click at [452, 223] on input "email" at bounding box center [544, 210] width 541 height 27
type input "[EMAIL_ADDRESS][DOMAIN_NAME]"
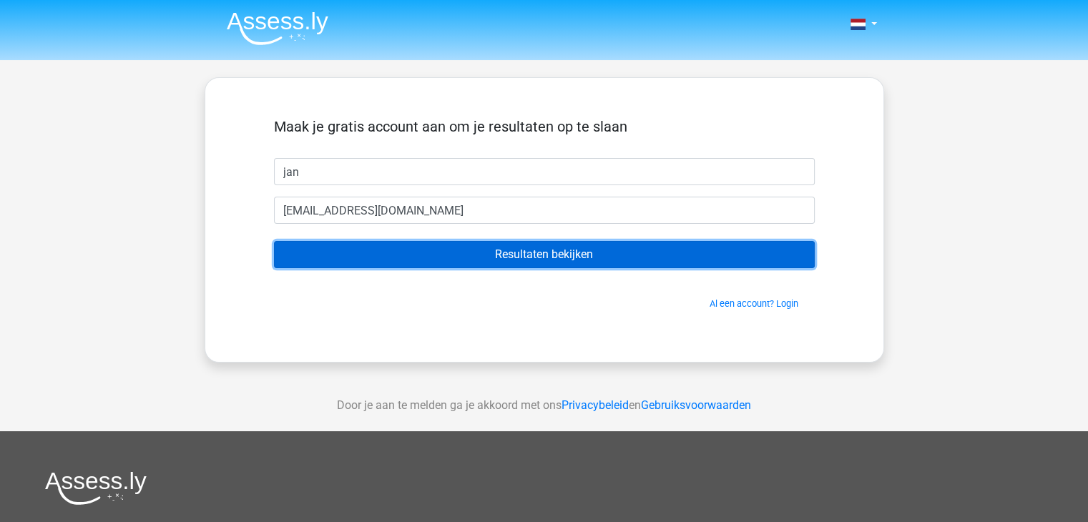
click at [415, 248] on input "Resultaten bekijken" at bounding box center [544, 254] width 541 height 27
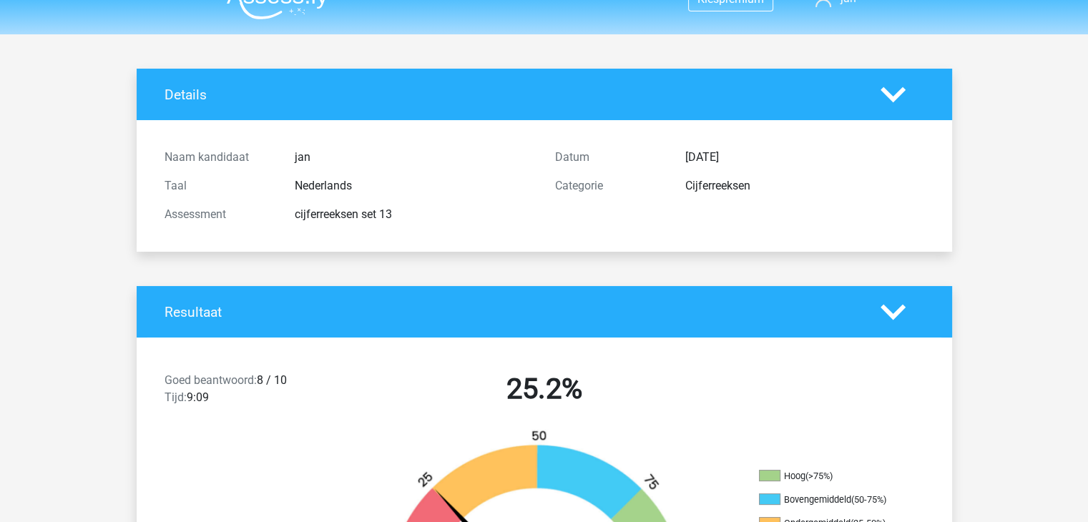
scroll to position [26, 0]
